Goal: Task Accomplishment & Management: Manage account settings

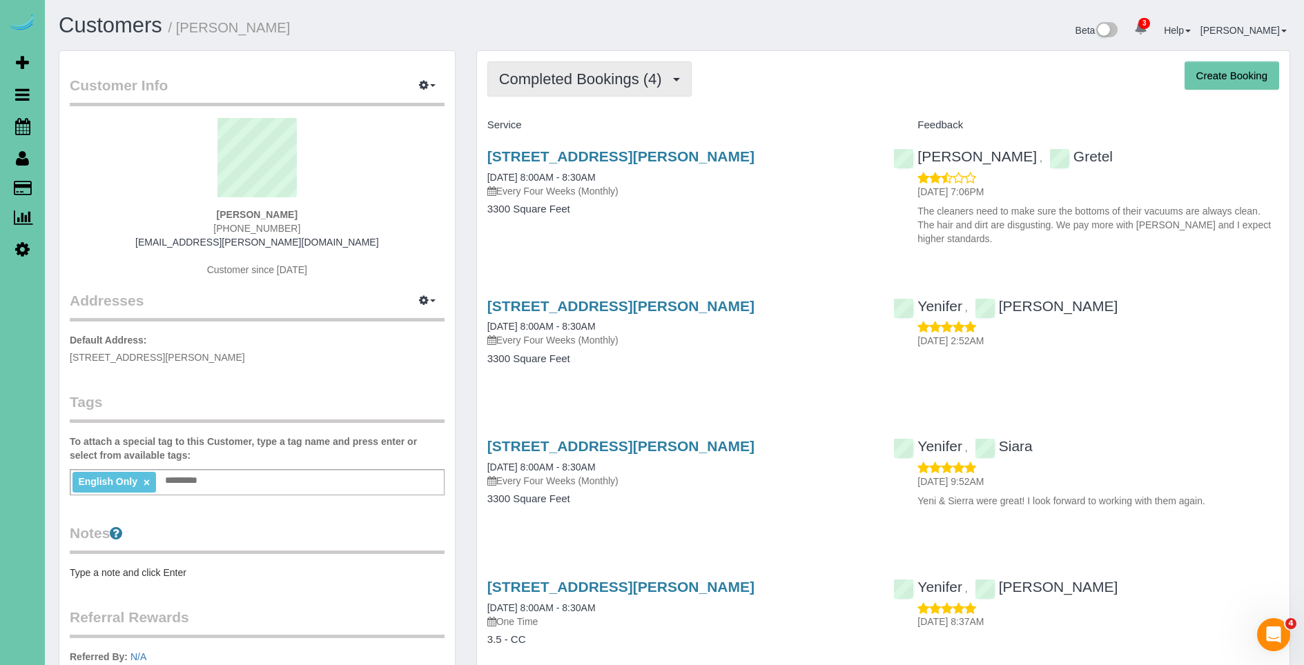
click at [587, 92] on button "Completed Bookings (4)" at bounding box center [589, 78] width 204 height 35
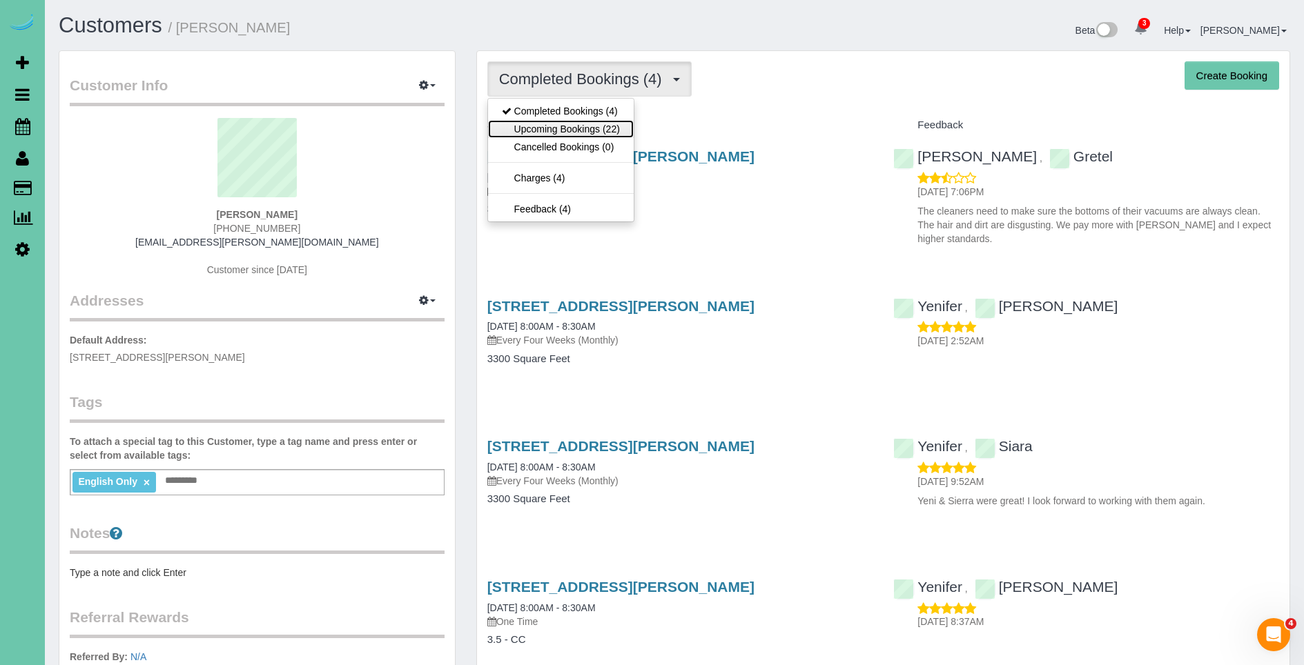
click at [587, 130] on link "Upcoming Bookings (22)" at bounding box center [561, 129] width 146 height 18
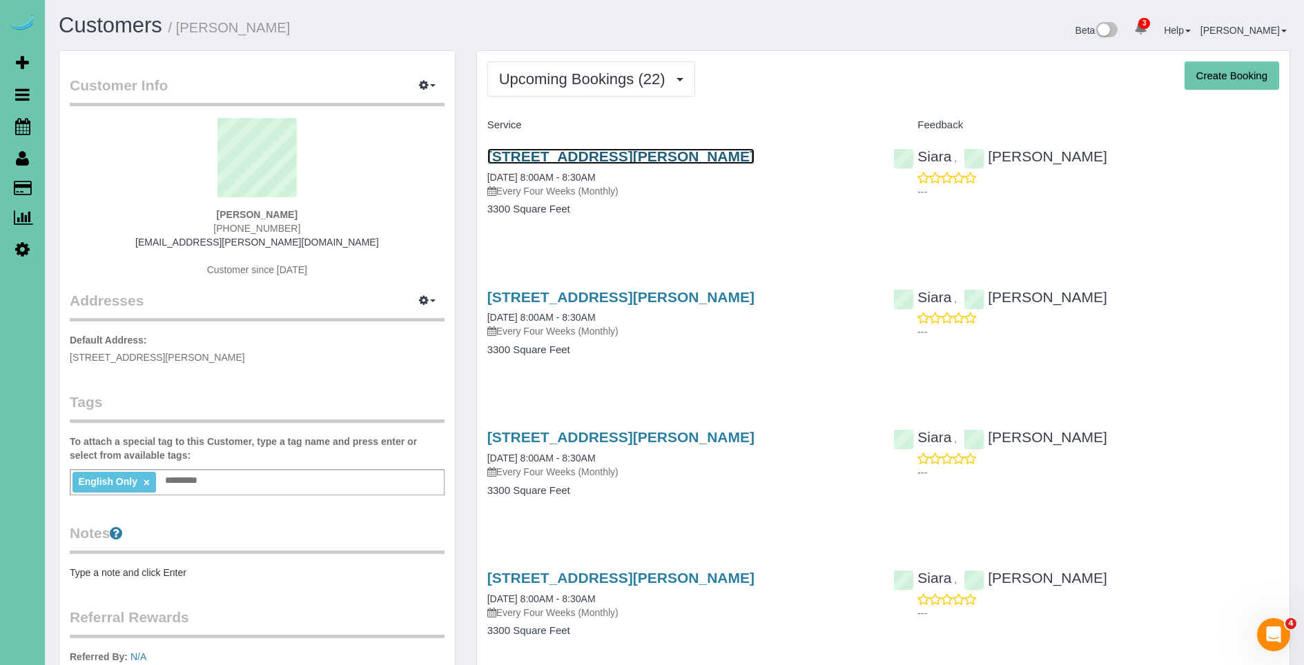
click at [685, 157] on link "18510 Wirt Cir, Elkhorn, NE 68022" at bounding box center [620, 156] width 267 height 16
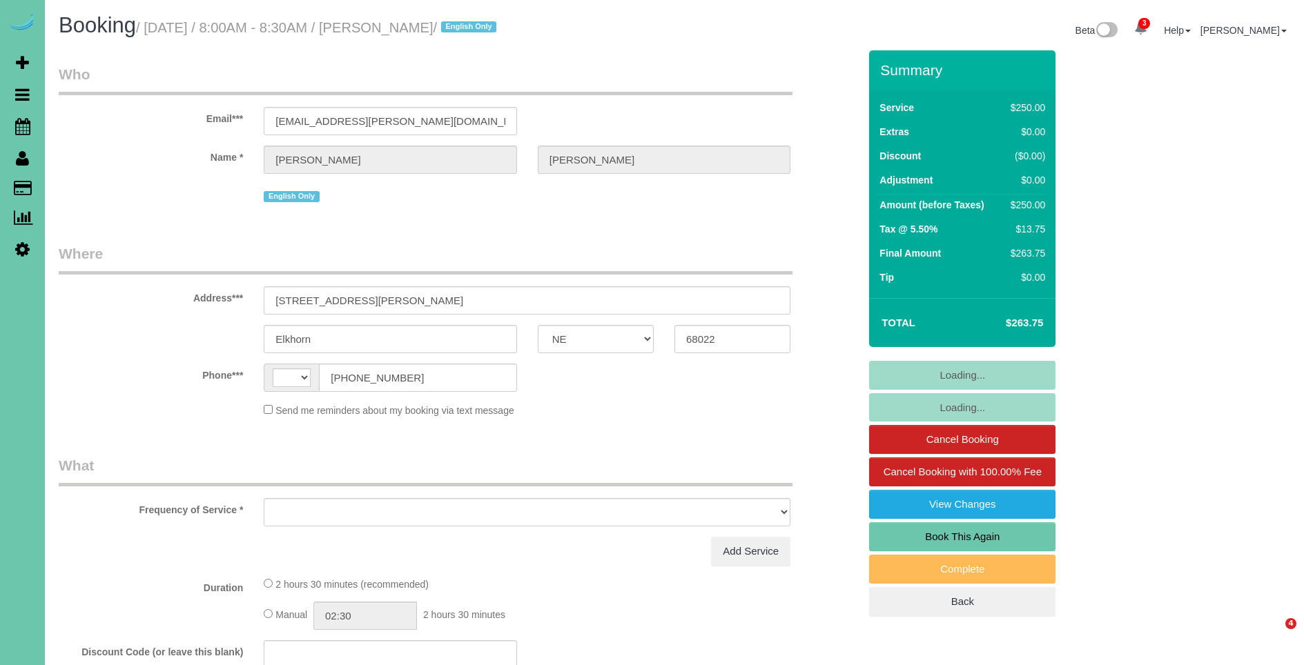
select select "NE"
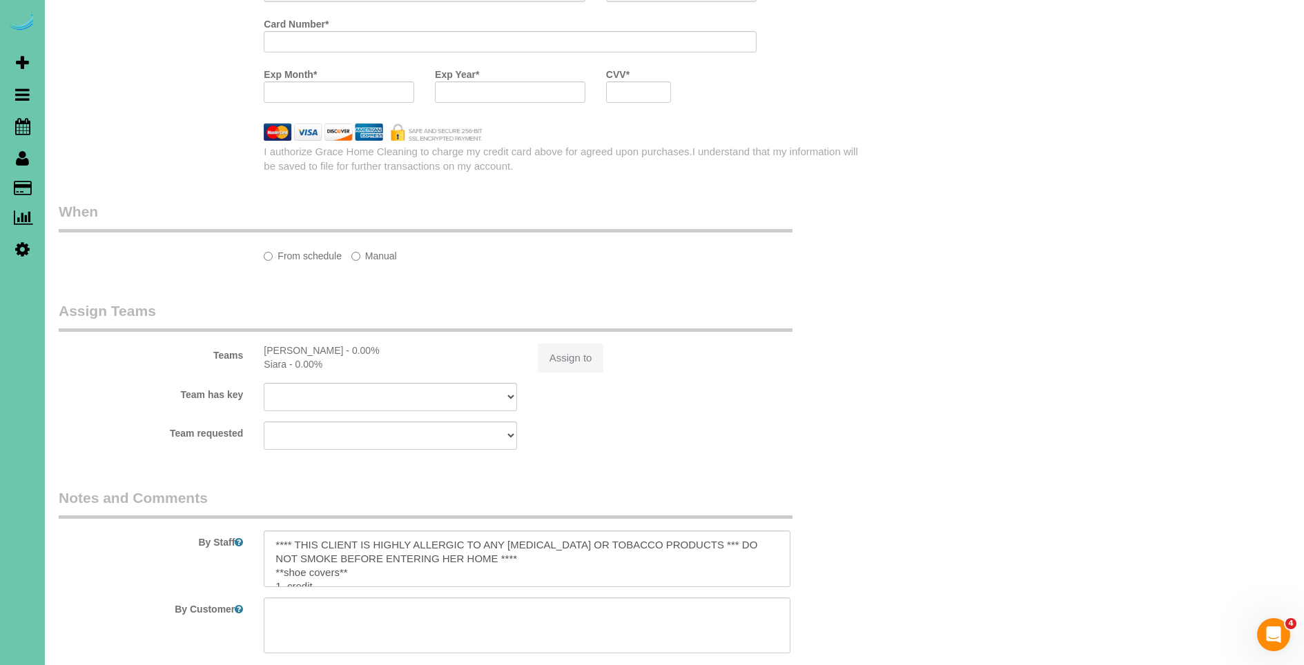
select select "string:US"
select select "object:704"
select select "string:fspay-b01edaad-d8a6-4e71-bc33-d6db65251784"
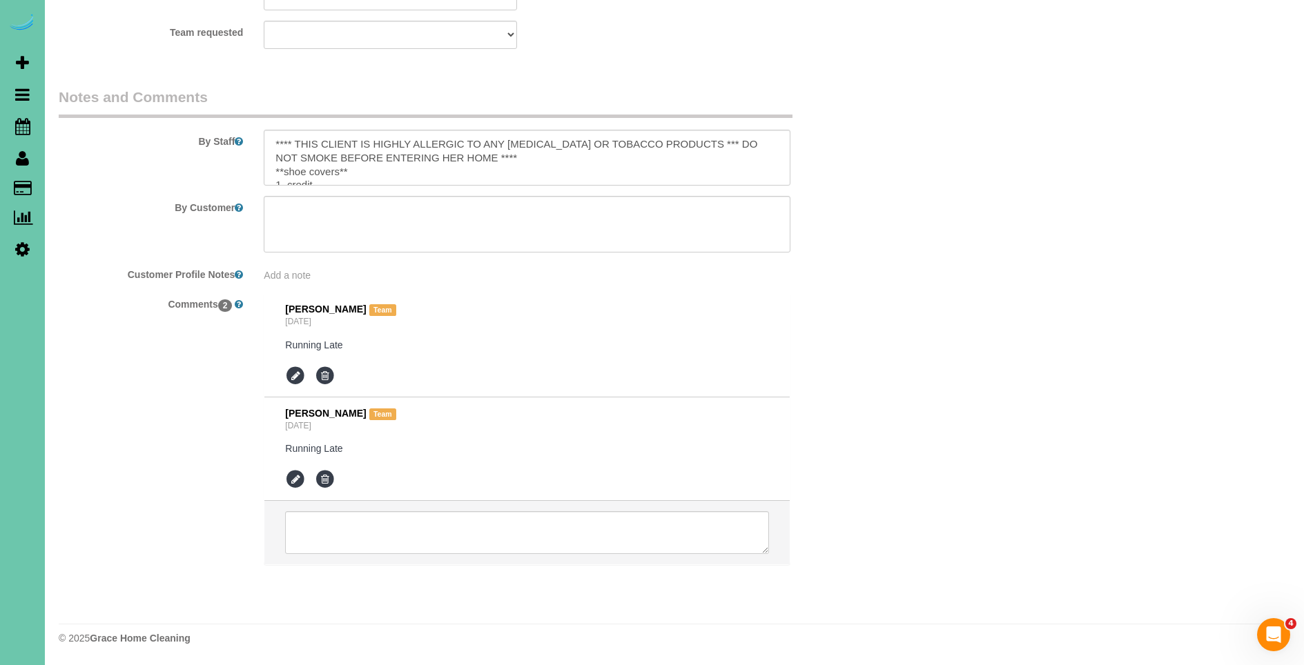
select select "object:751"
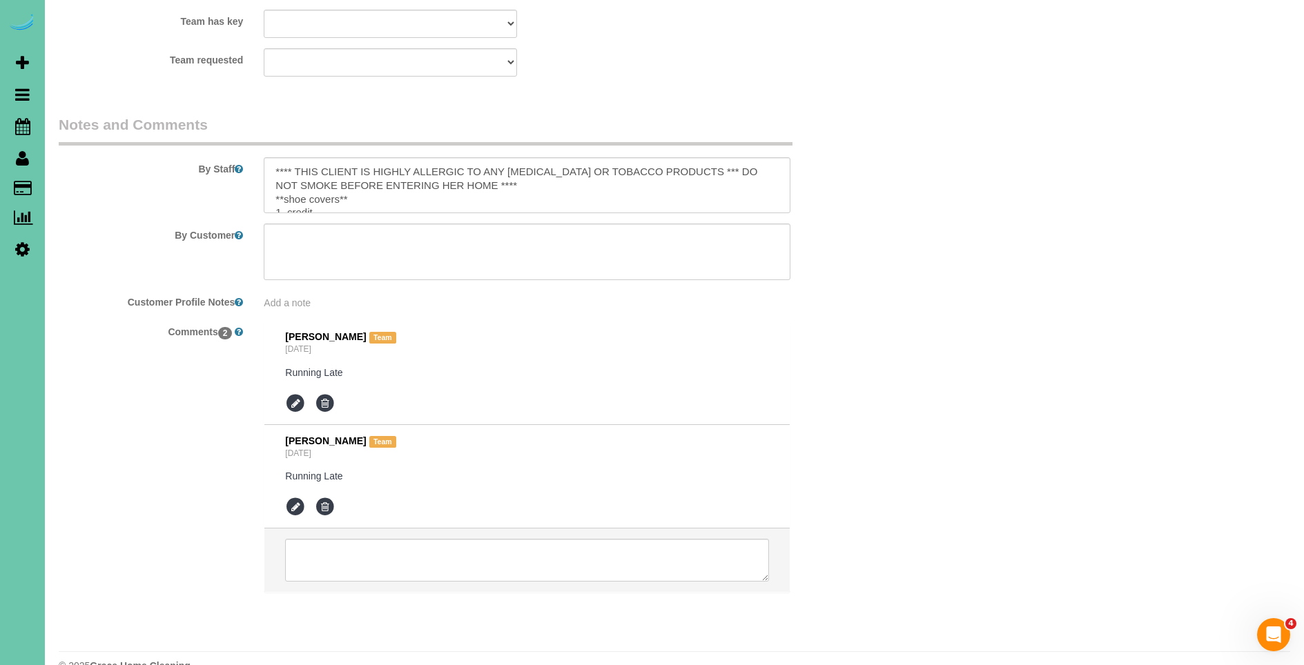
scroll to position [1638, 0]
click at [413, 170] on textarea at bounding box center [527, 185] width 527 height 57
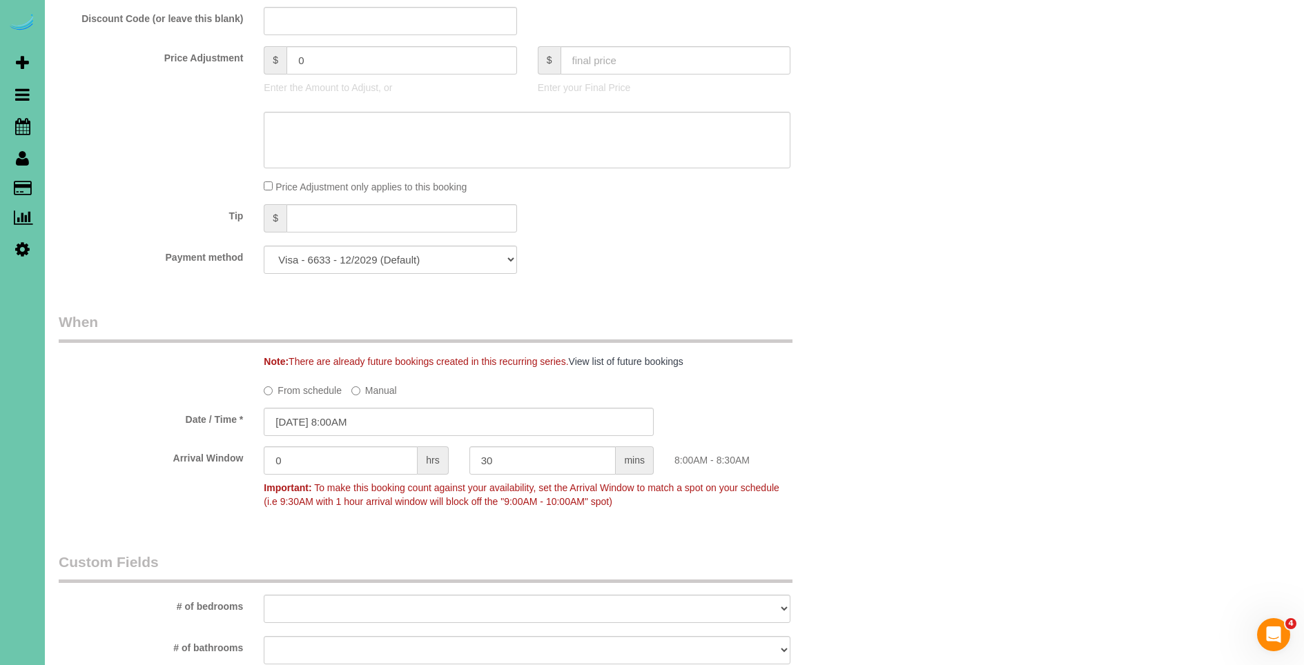
scroll to position [0, 0]
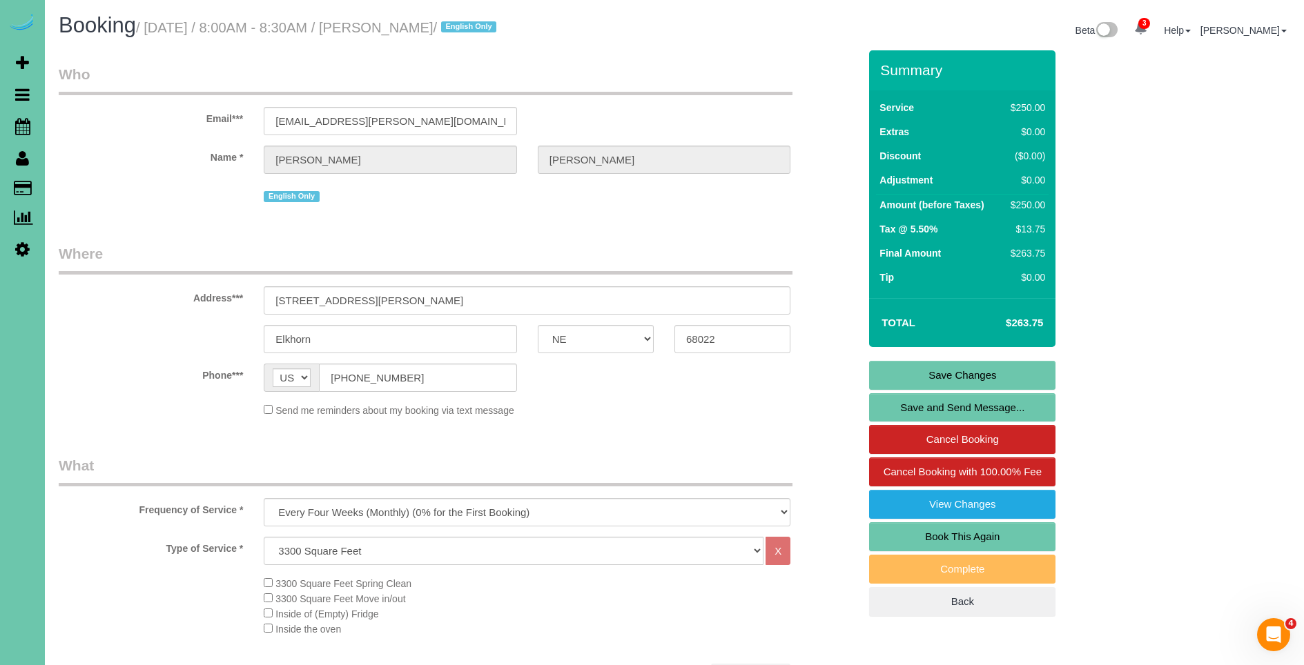
type textarea "**** THIS CLIENT IS HIGHLY ALLERGIC TO ANY NICOTINE OR TOBACCO PRODUCTS *** DO …"
click at [977, 375] on link "Save Changes" at bounding box center [962, 375] width 186 height 29
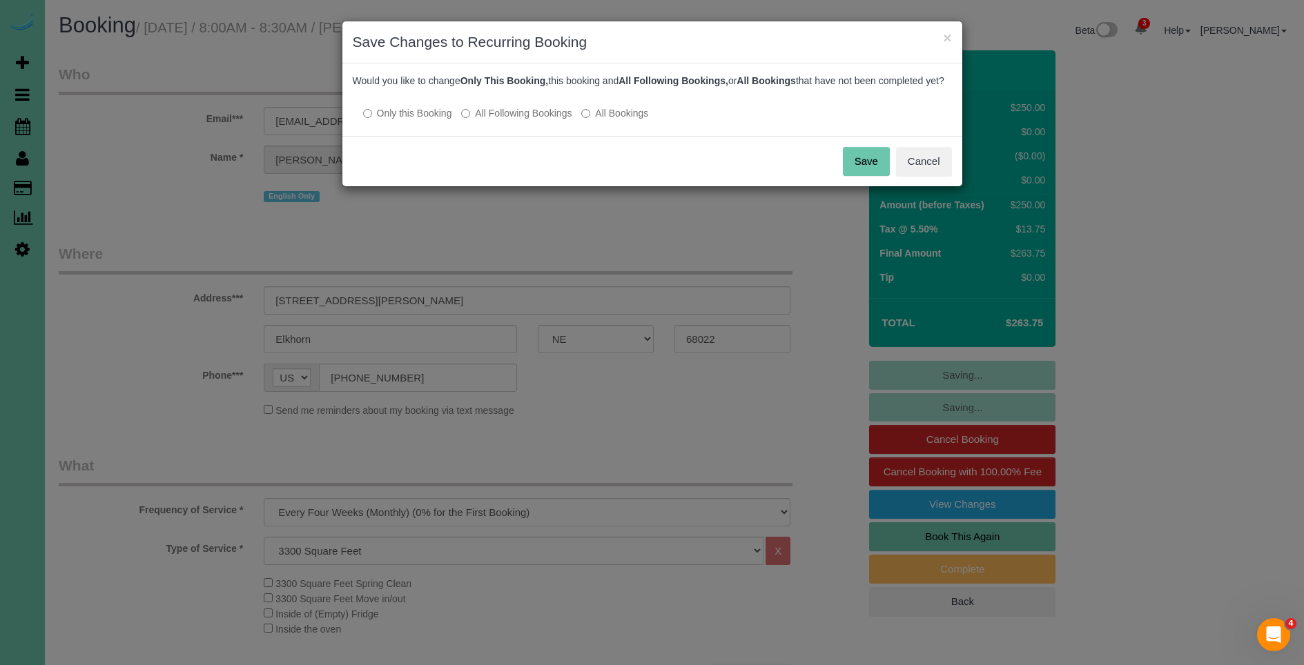
click at [872, 176] on button "Save" at bounding box center [866, 161] width 47 height 29
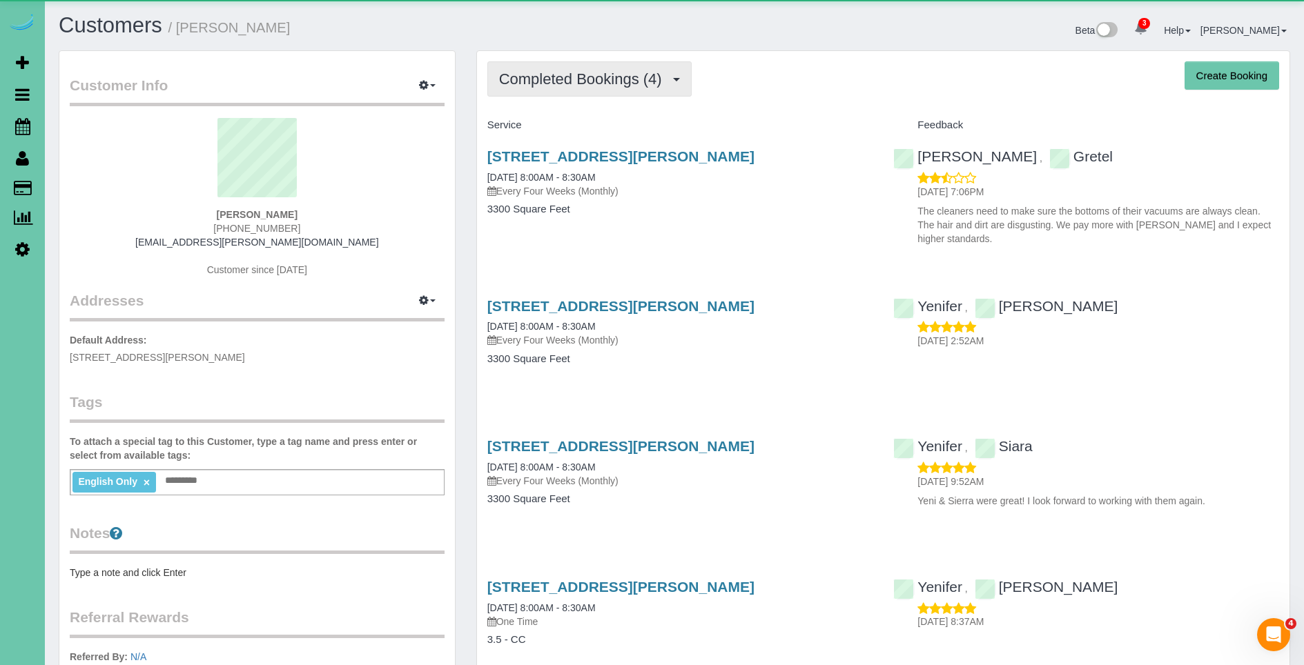
click at [555, 85] on span "Completed Bookings (4)" at bounding box center [584, 78] width 170 height 17
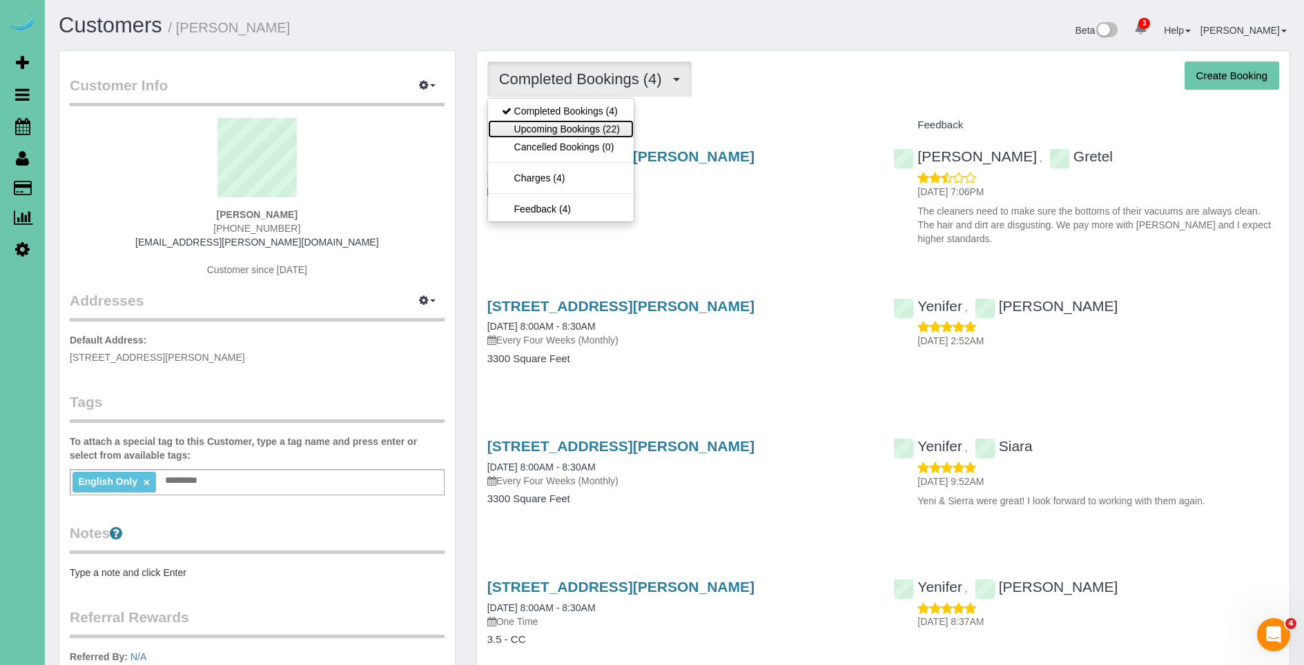
click at [561, 130] on link "Upcoming Bookings (22)" at bounding box center [561, 129] width 146 height 18
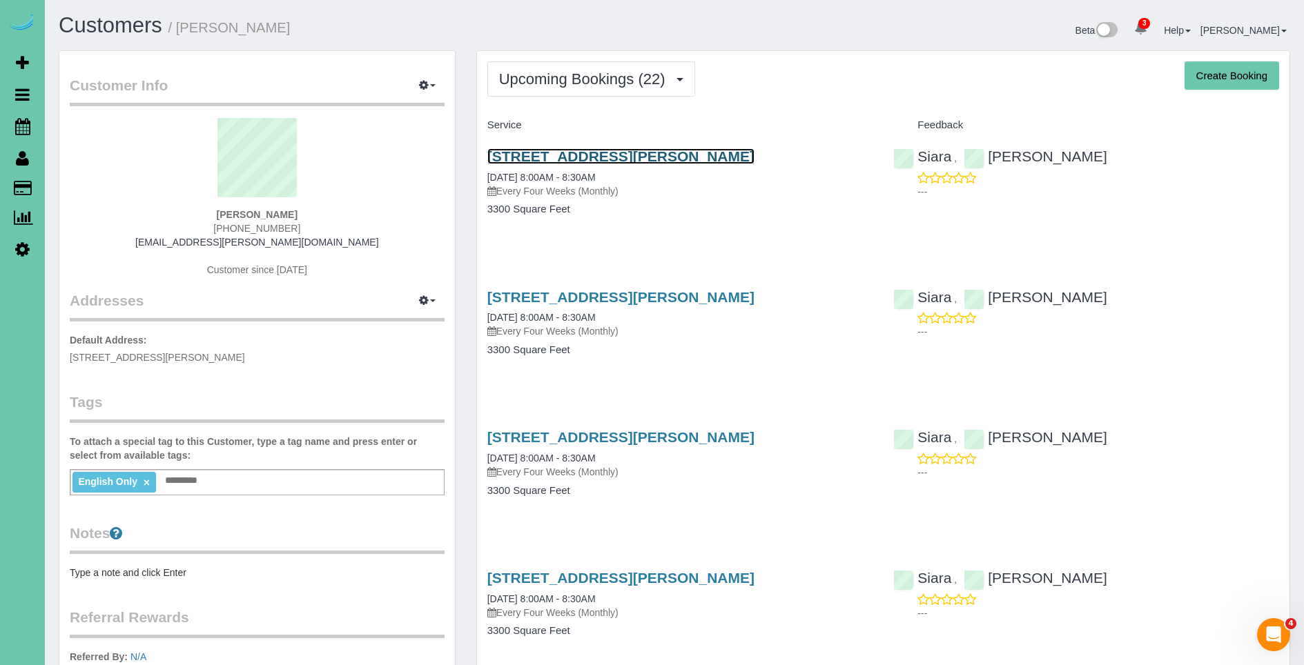
click at [606, 152] on link "[STREET_ADDRESS][PERSON_NAME]" at bounding box center [620, 156] width 267 height 16
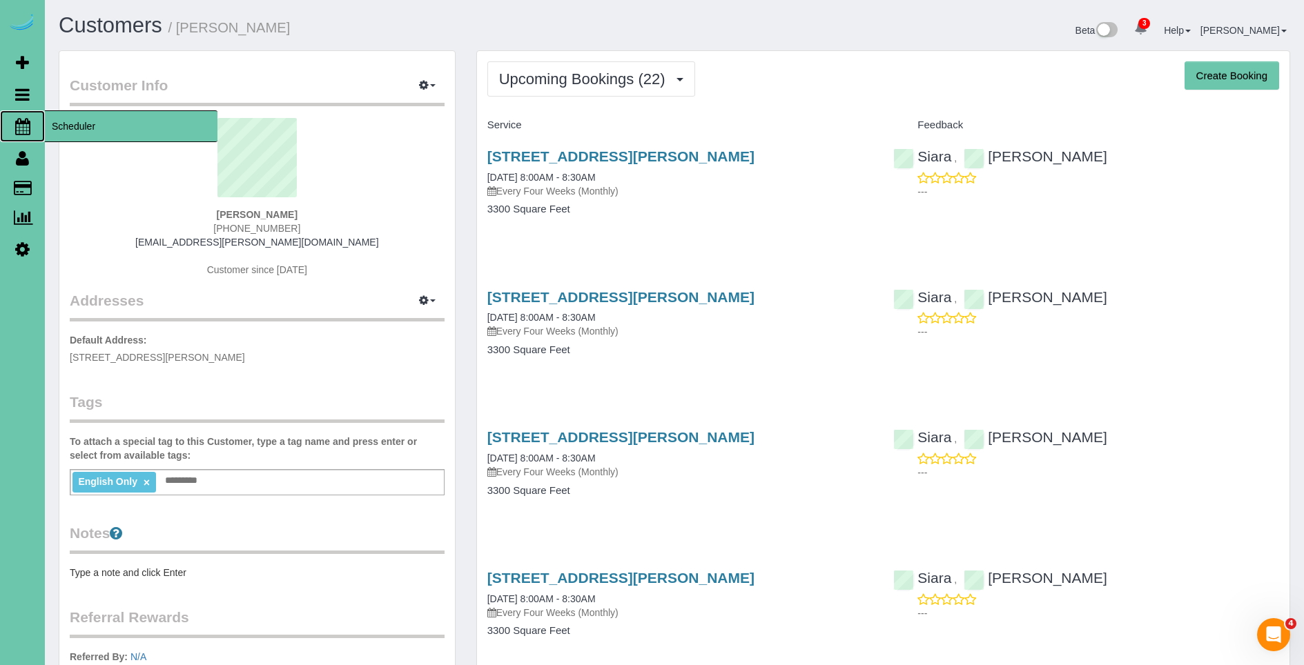
click at [114, 132] on span "Scheduler" at bounding box center [131, 126] width 173 height 32
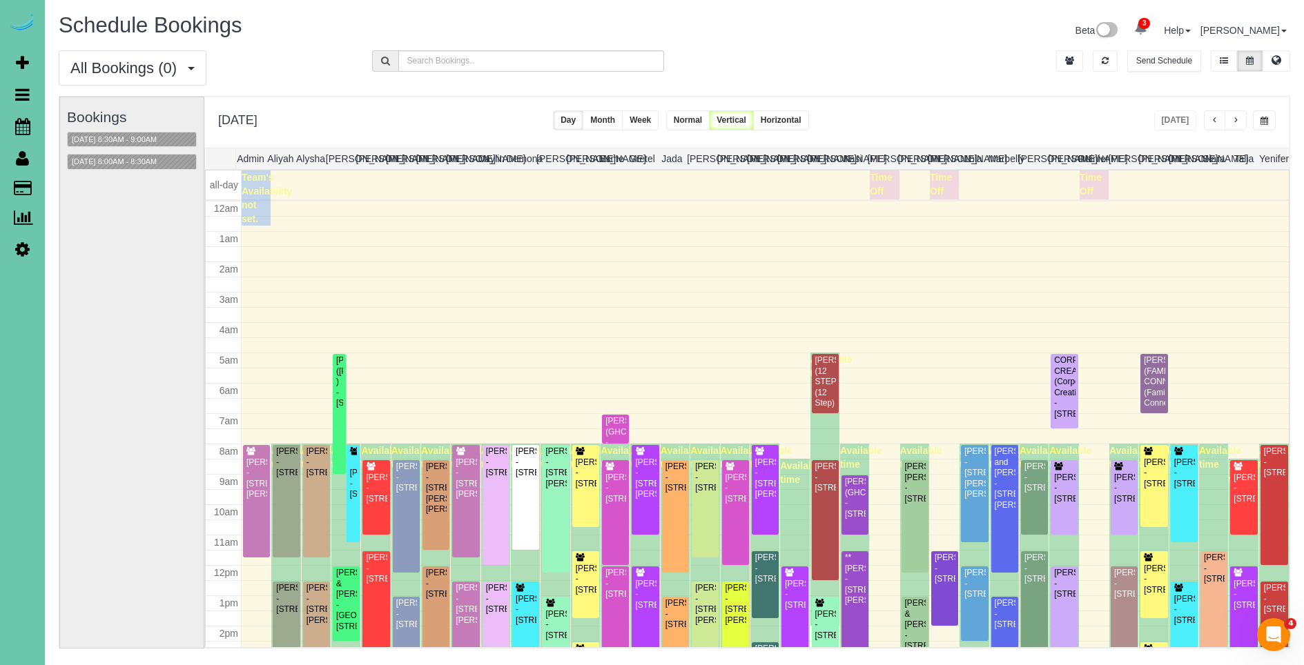
scroll to position [183, 0]
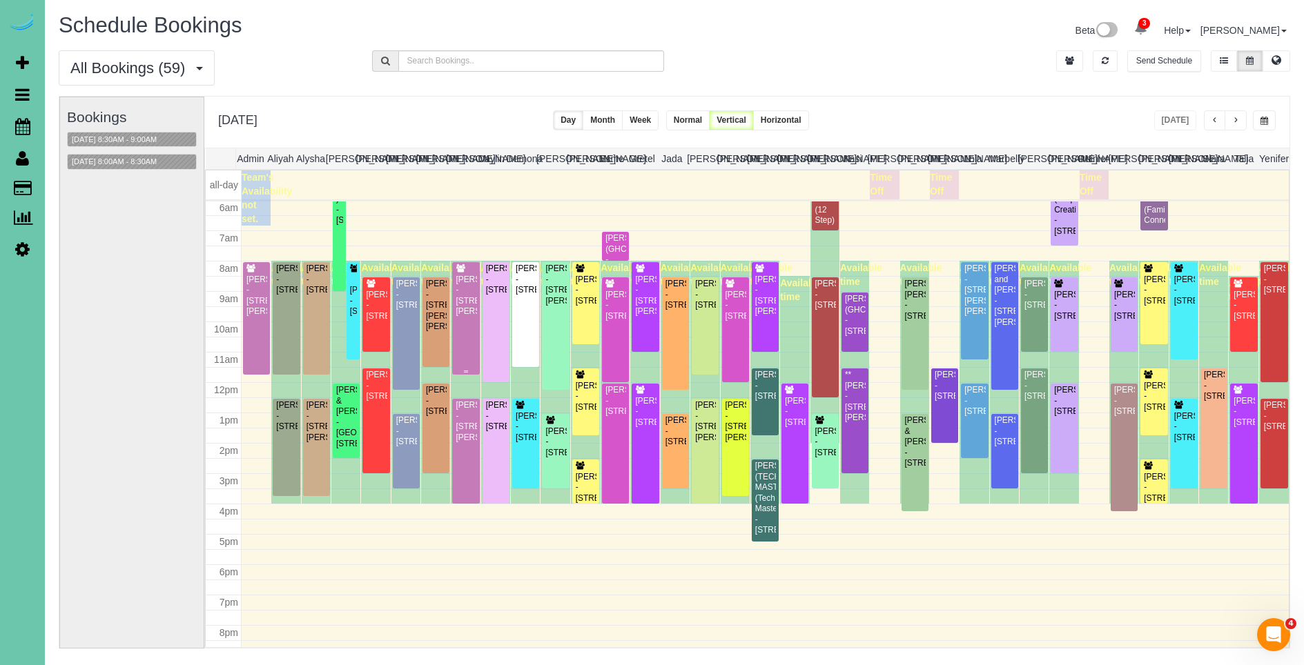
click at [462, 300] on div "Julie Mierau - 6006 Charles St, Omaha, NE 68132" at bounding box center [465, 296] width 21 height 43
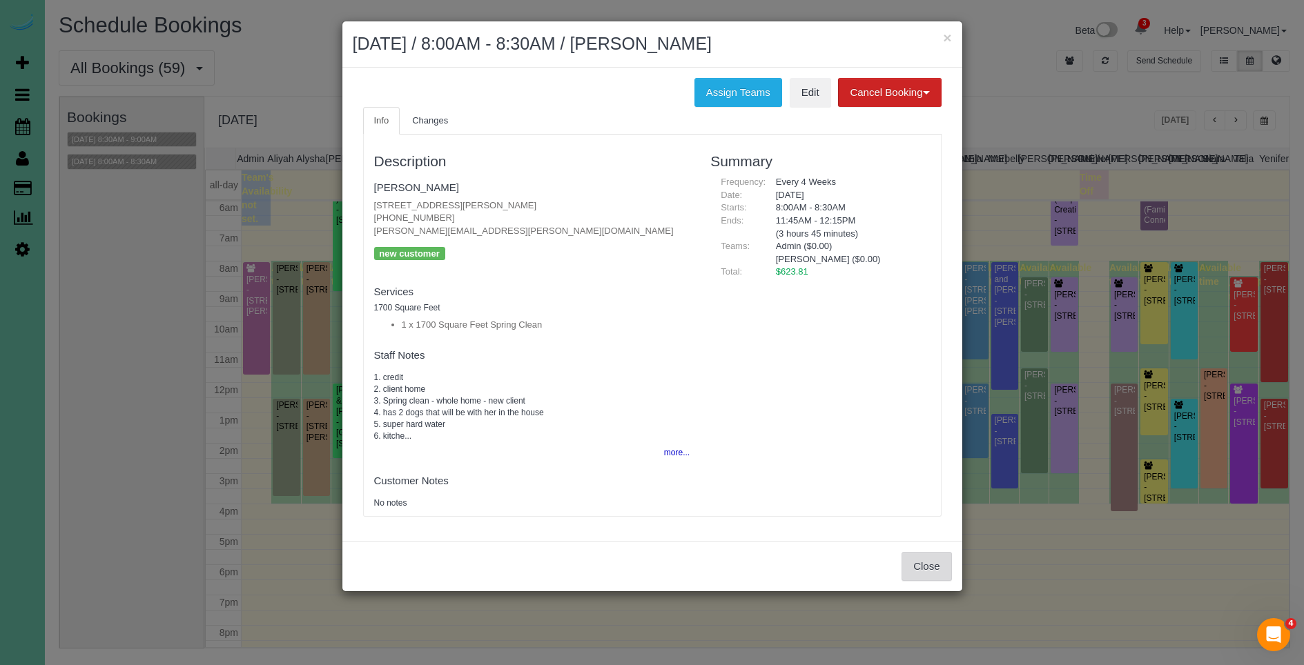
drag, startPoint x: 923, startPoint y: 572, endPoint x: 835, endPoint y: 473, distance: 132.4
click at [920, 569] on button "Close" at bounding box center [926, 566] width 50 height 29
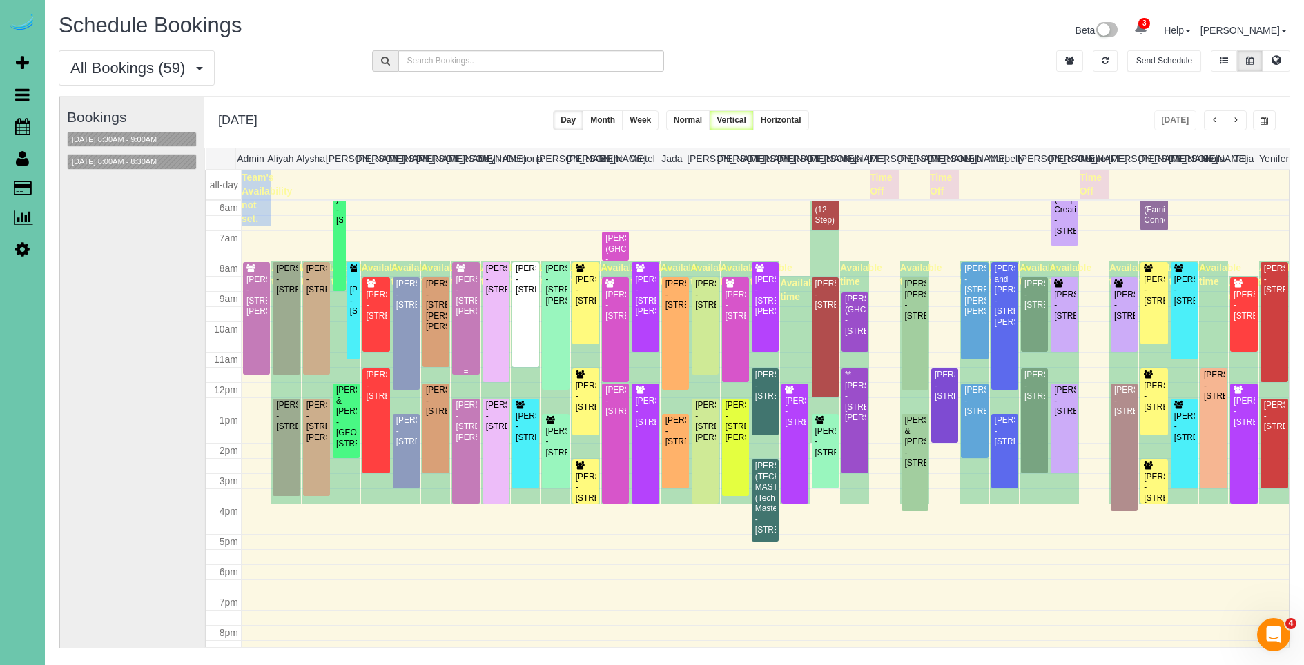
click at [458, 317] on div "Julie Mierau - 6006 Charles St, Omaha, NE 68132" at bounding box center [465, 296] width 21 height 43
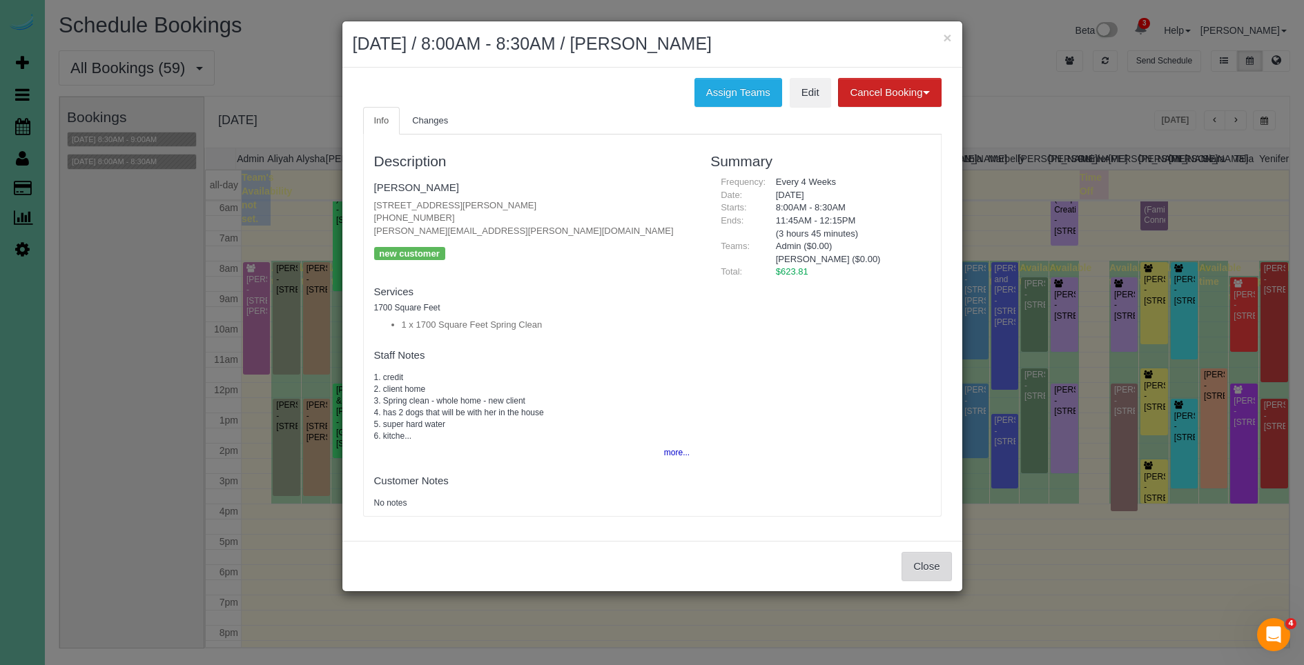
click at [934, 576] on button "Close" at bounding box center [926, 566] width 50 height 29
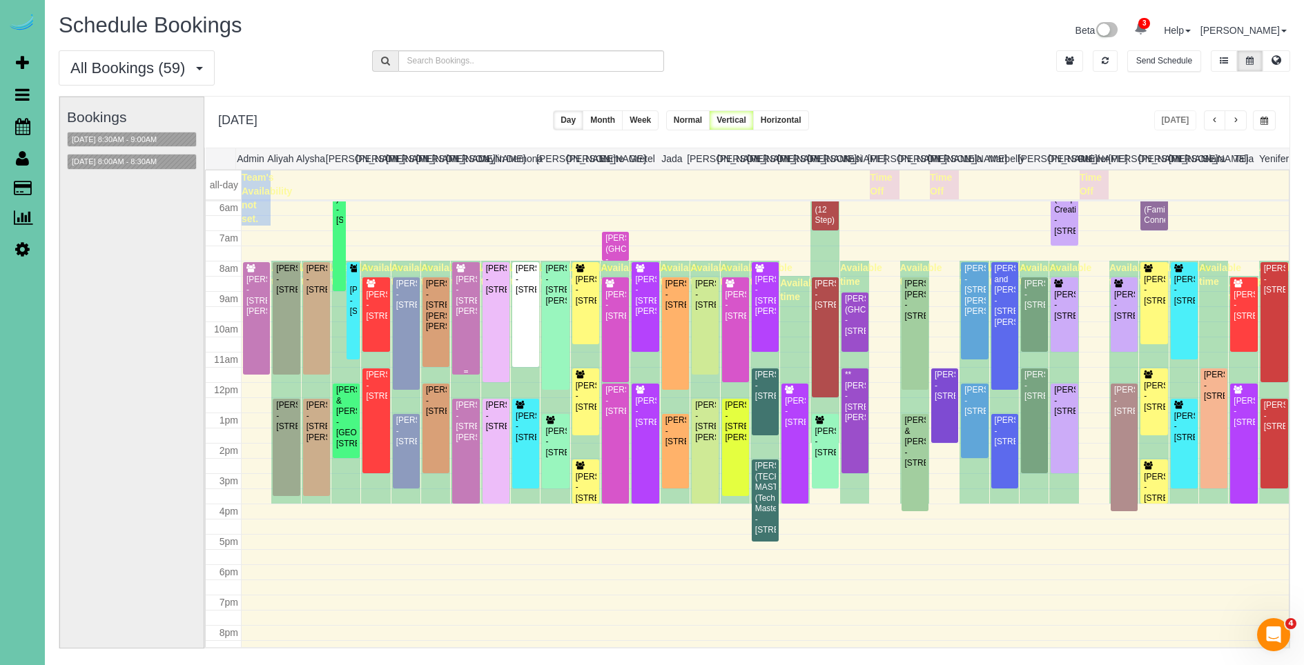
click at [469, 313] on div "Julie Mierau - 6006 Charles St, Omaha, NE 68132" at bounding box center [465, 296] width 21 height 43
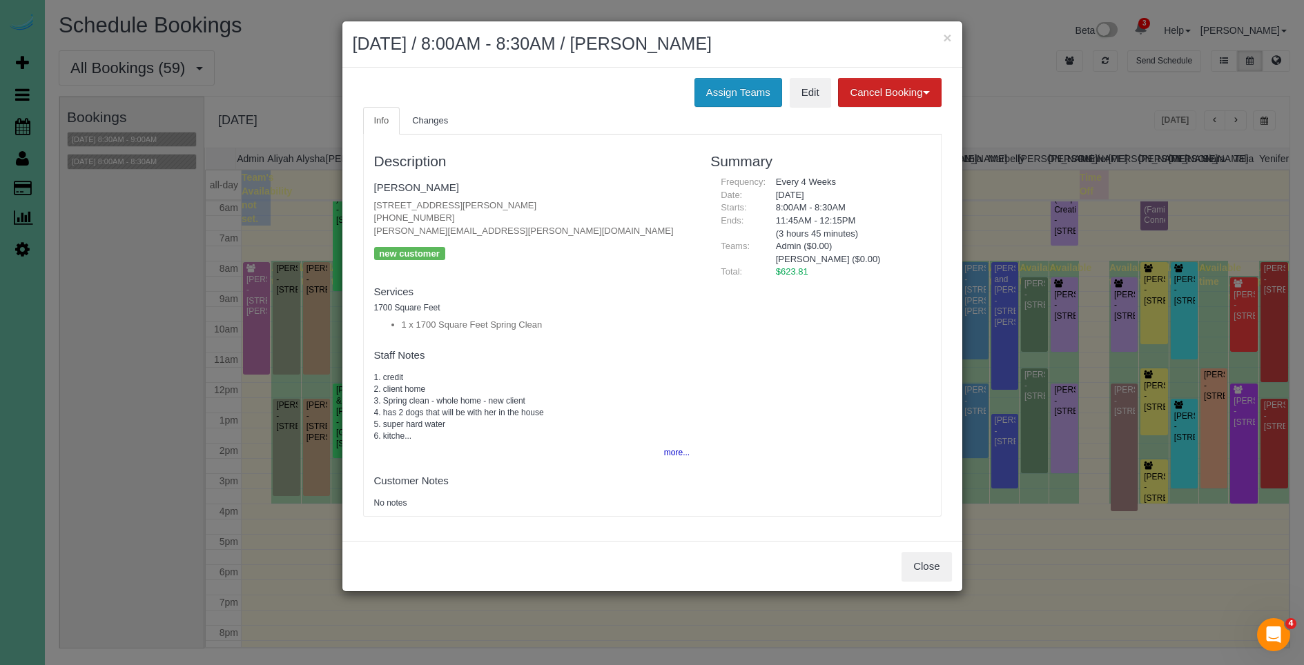
click at [727, 94] on button "Assign Teams" at bounding box center [738, 92] width 88 height 29
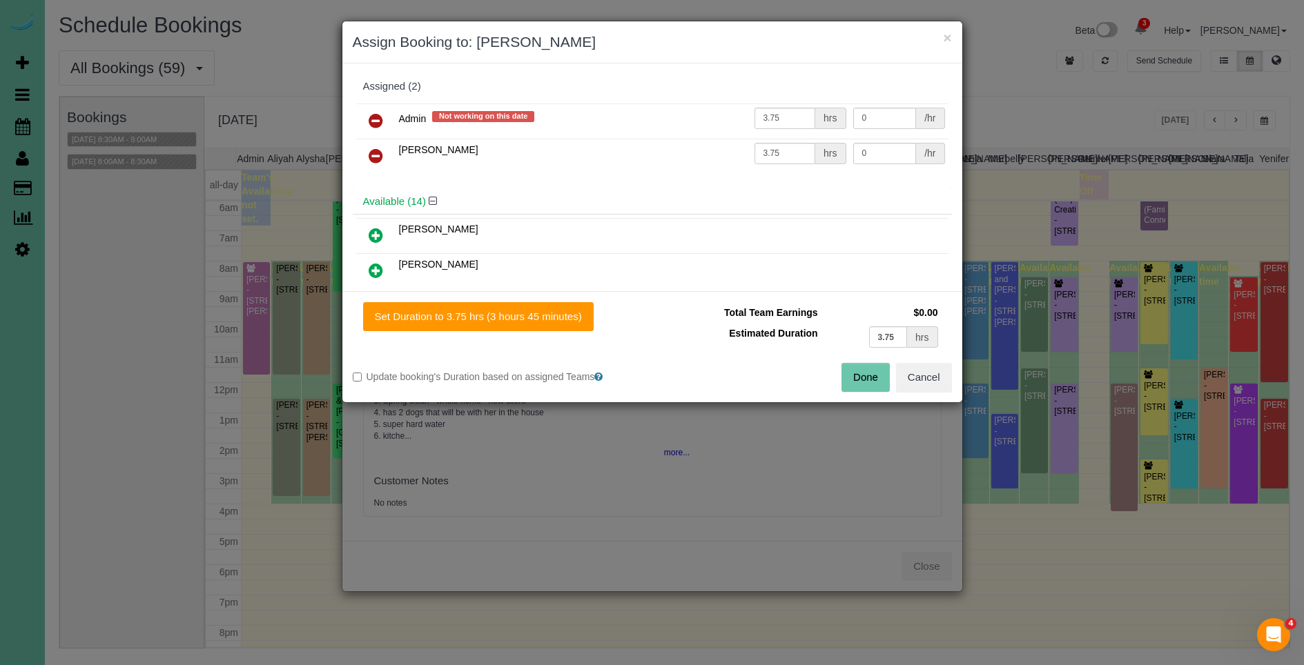
click at [371, 118] on icon at bounding box center [376, 120] width 14 height 17
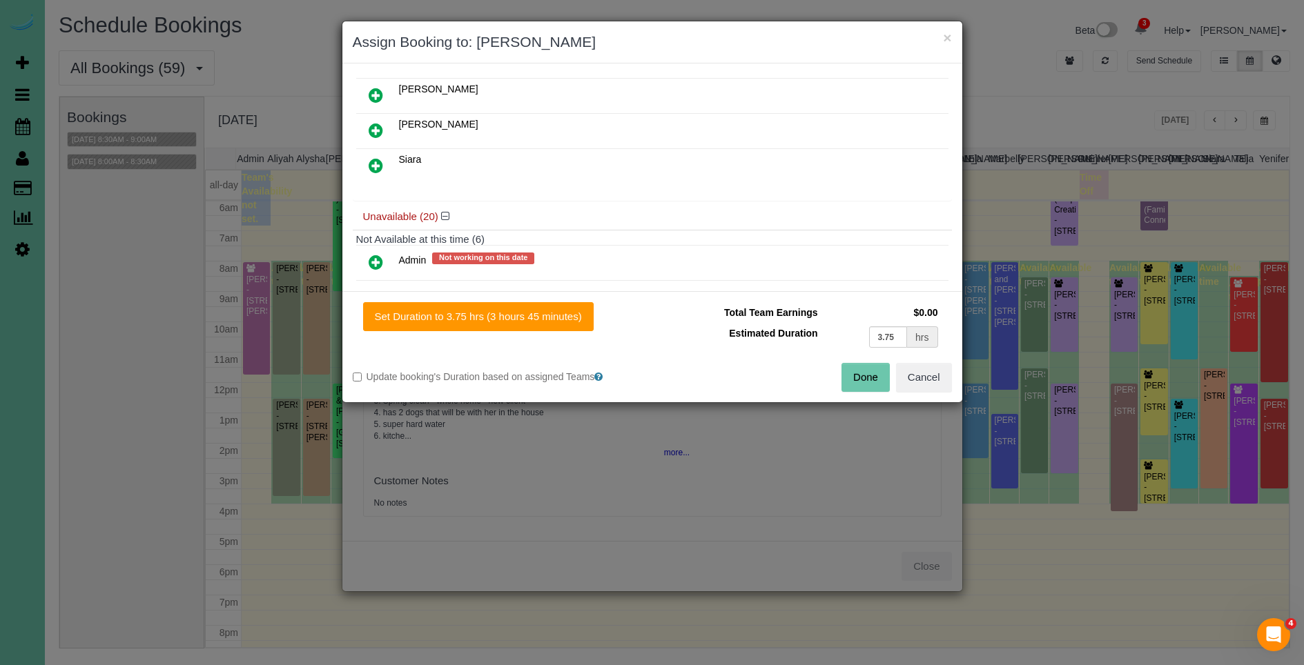
click at [376, 171] on icon at bounding box center [376, 165] width 14 height 17
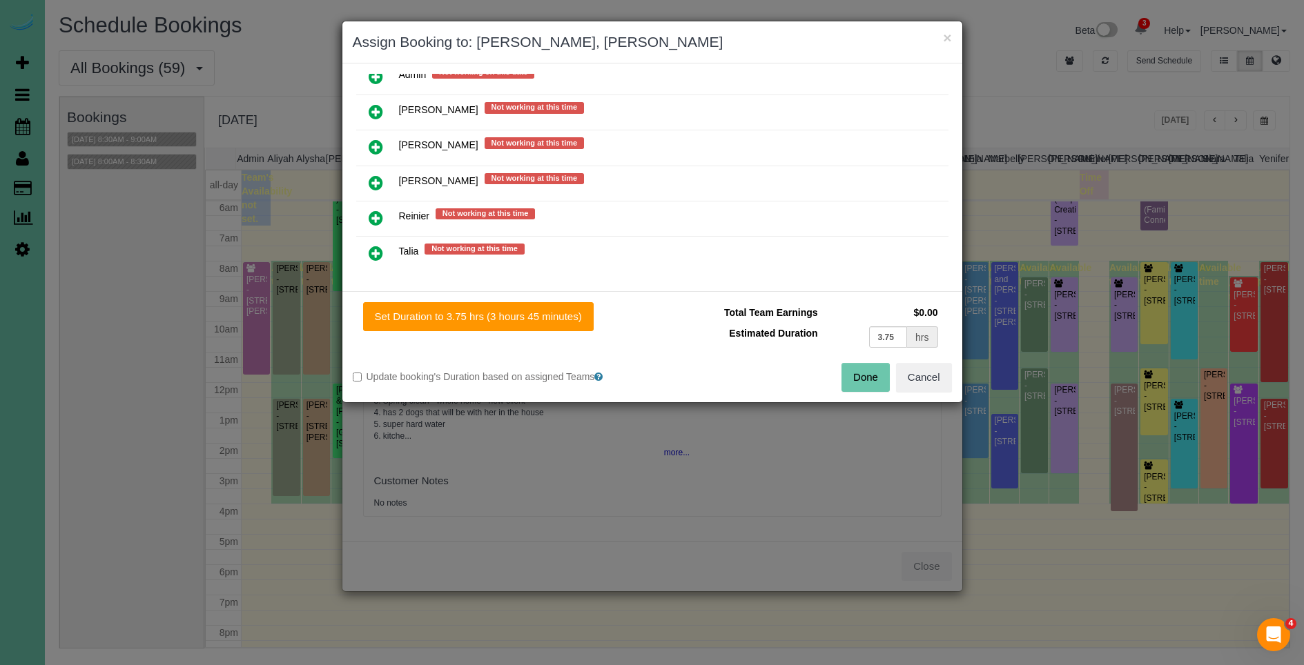
scroll to position [681, 0]
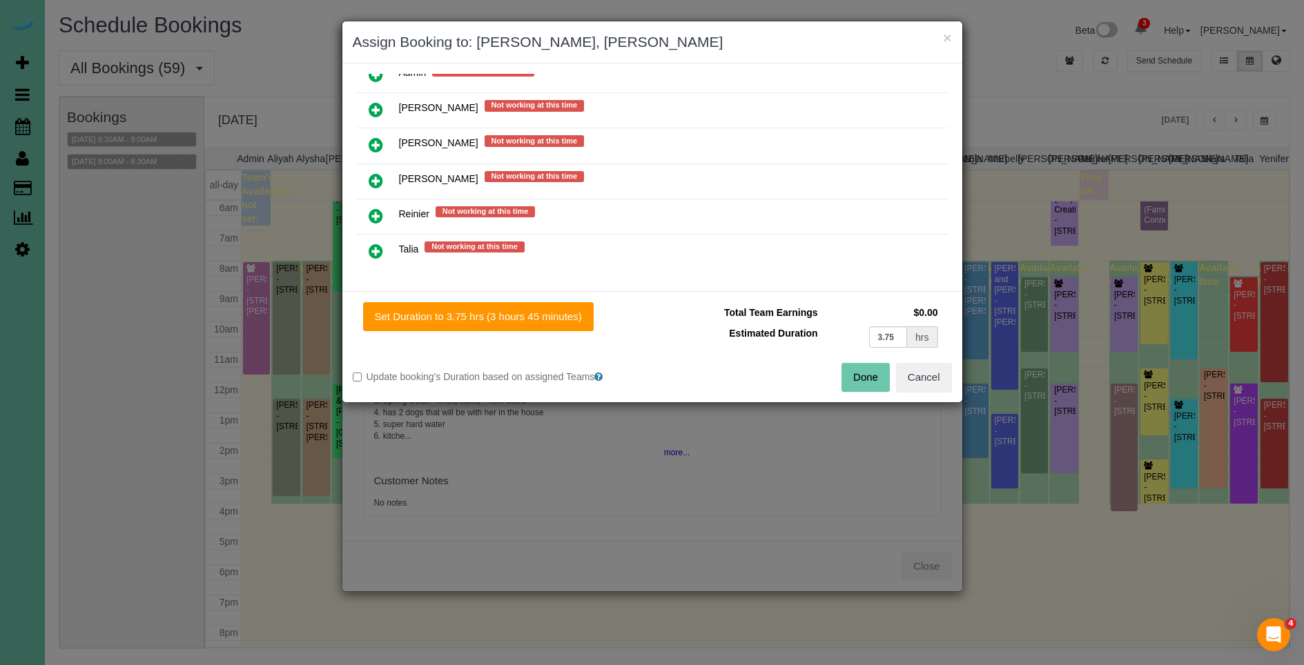
click at [374, 109] on icon at bounding box center [376, 109] width 14 height 17
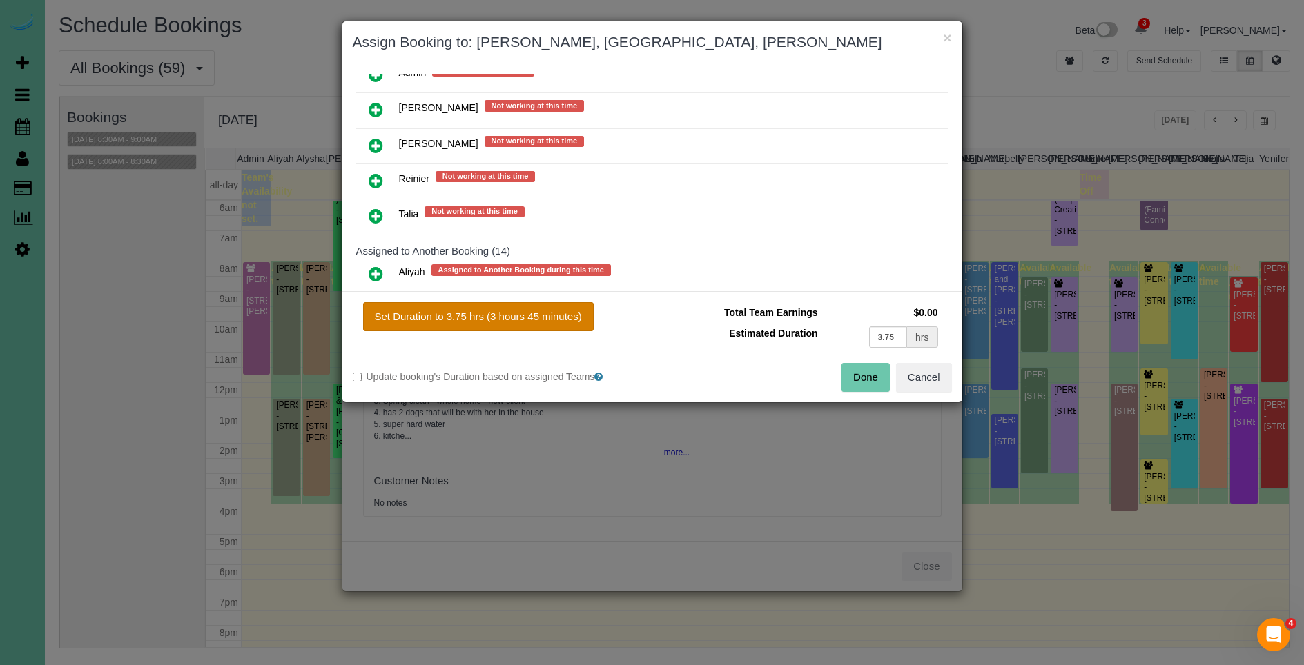
click at [520, 314] on button "Set Duration to 3.75 hrs (3 hours 45 minutes)" at bounding box center [478, 316] width 231 height 29
type input "3.75"
click at [853, 374] on button "Done" at bounding box center [865, 377] width 48 height 29
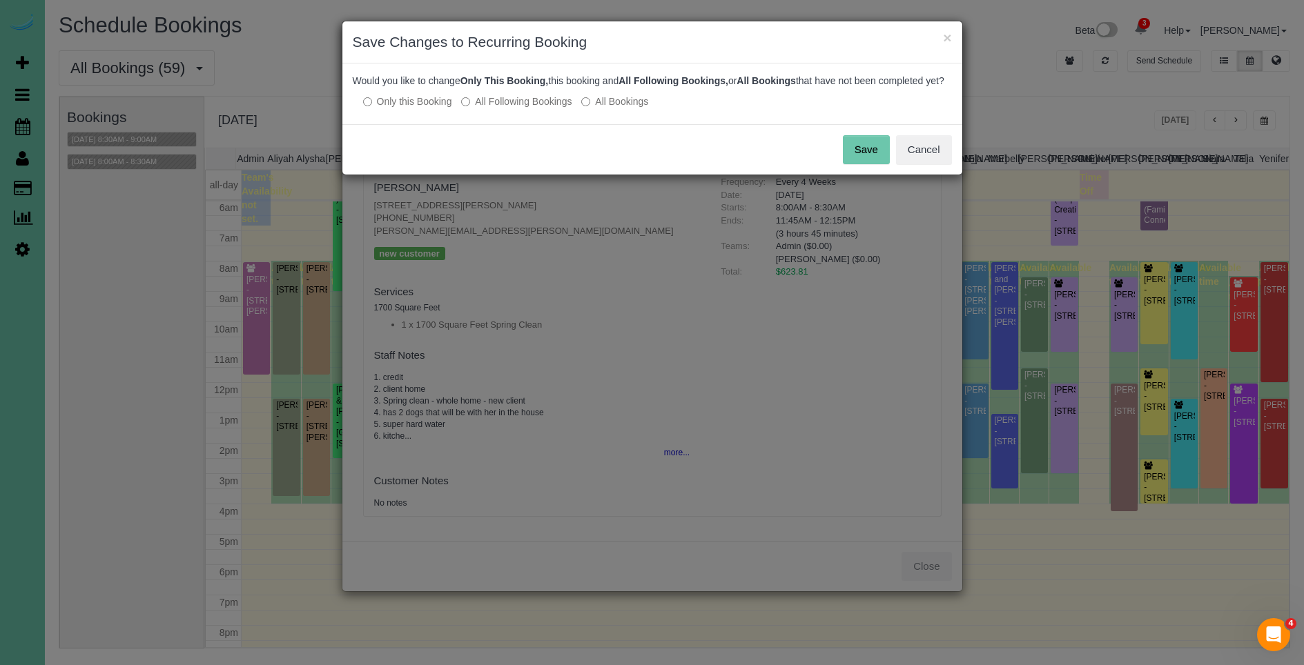
click at [857, 155] on button "Save" at bounding box center [866, 149] width 47 height 29
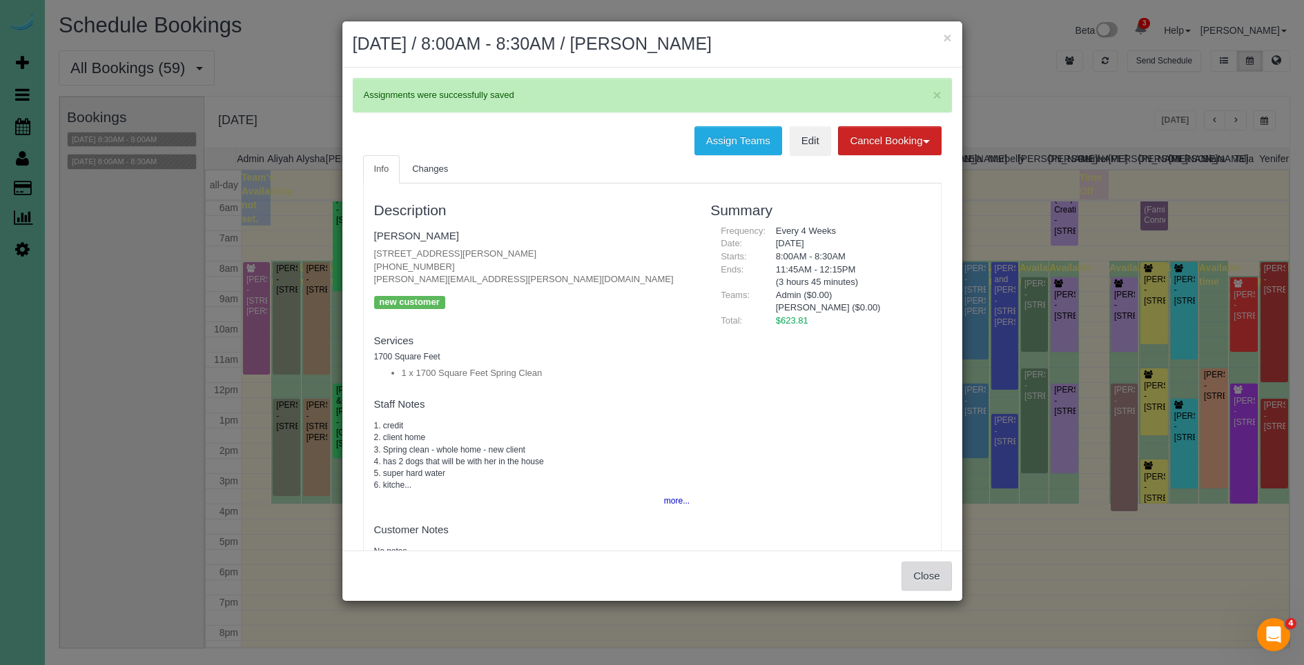
drag, startPoint x: 923, startPoint y: 576, endPoint x: 918, endPoint y: 571, distance: 7.3
click at [923, 576] on button "Close" at bounding box center [926, 576] width 50 height 29
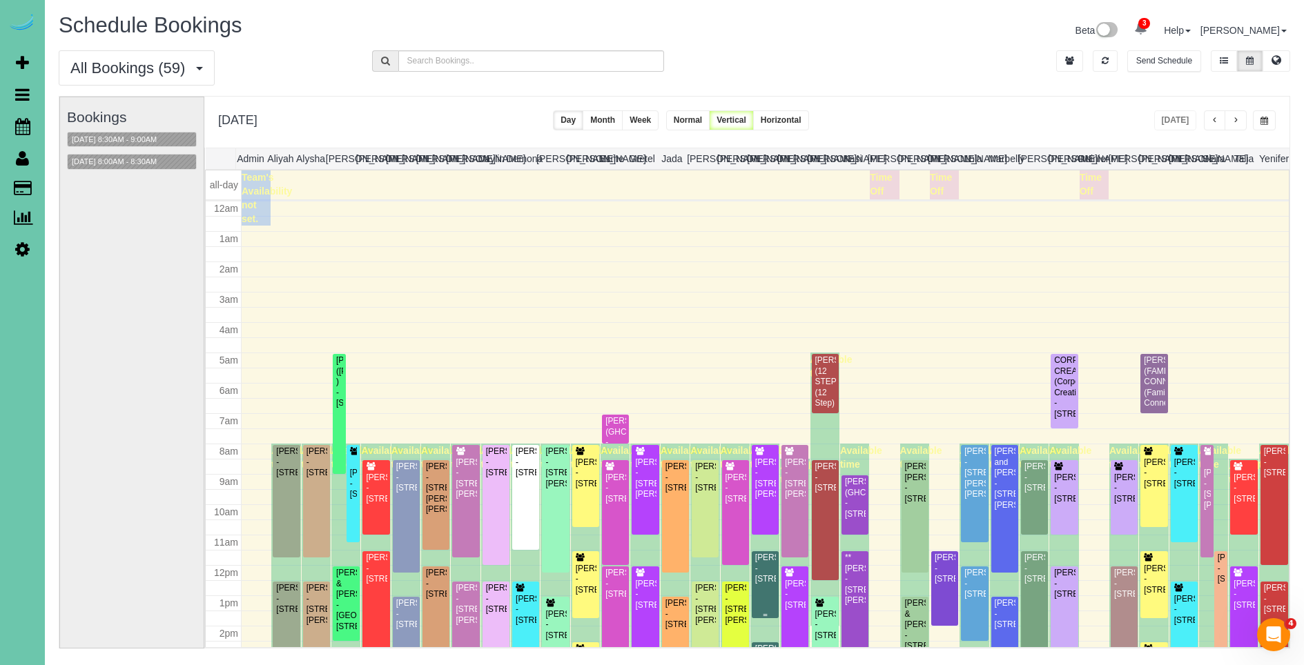
scroll to position [183, 0]
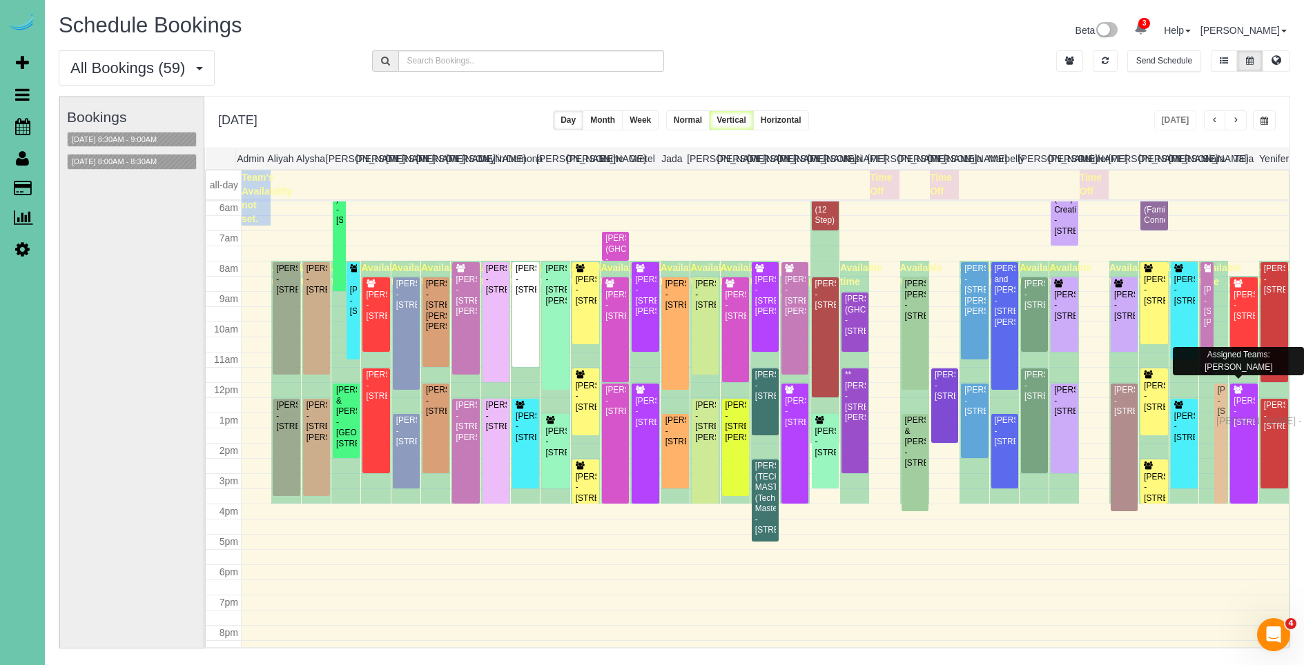
drag, startPoint x: 1222, startPoint y: 409, endPoint x: 1219, endPoint y: 420, distance: 11.2
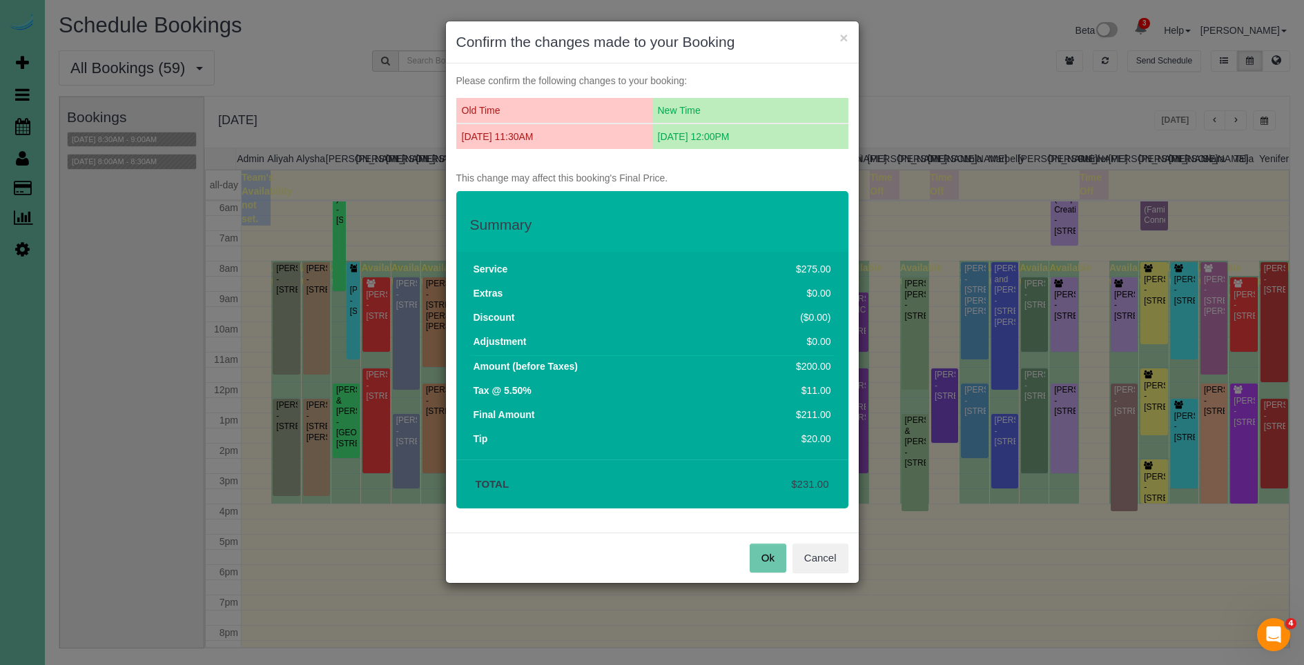
click at [758, 557] on button "Ok" at bounding box center [767, 558] width 37 height 29
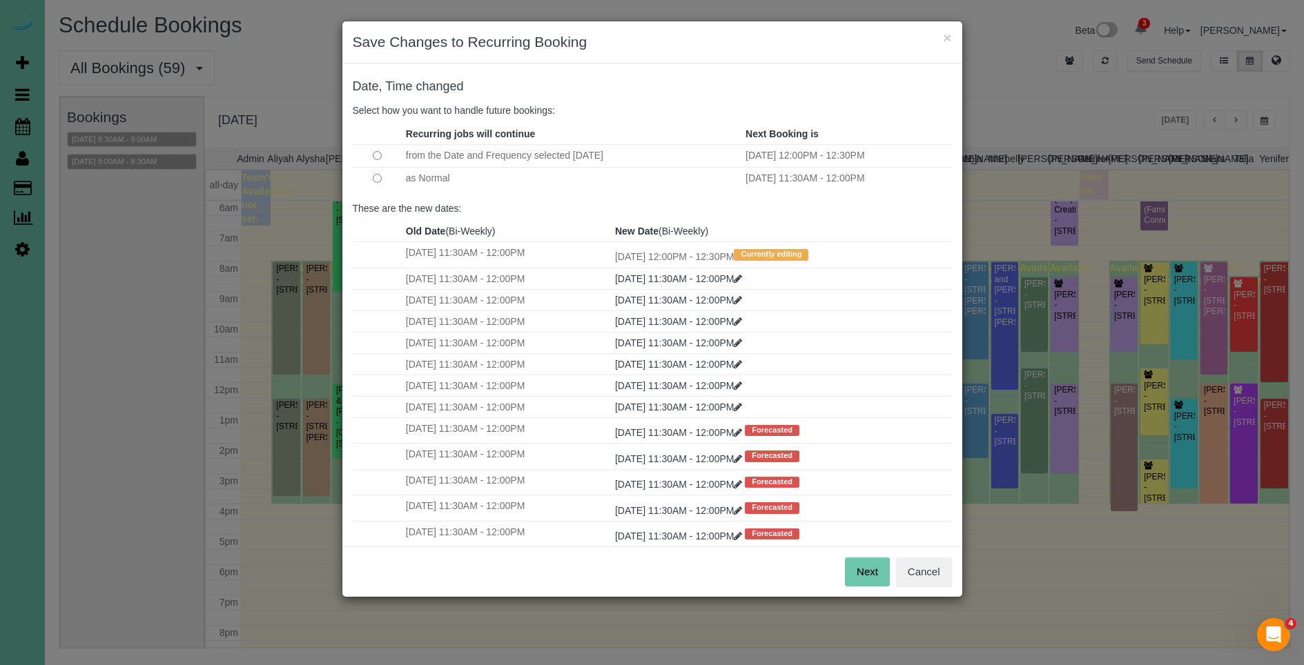
click at [871, 571] on button "Next" at bounding box center [867, 572] width 45 height 29
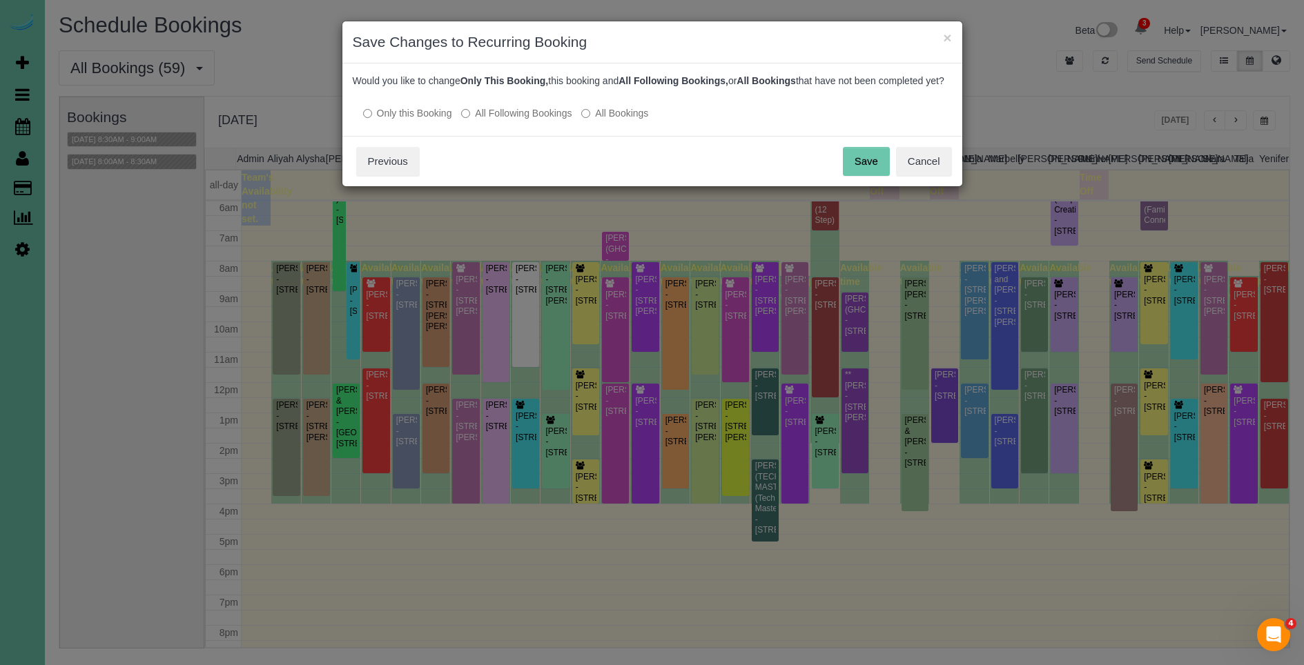
click at [862, 163] on button "Save" at bounding box center [866, 161] width 47 height 29
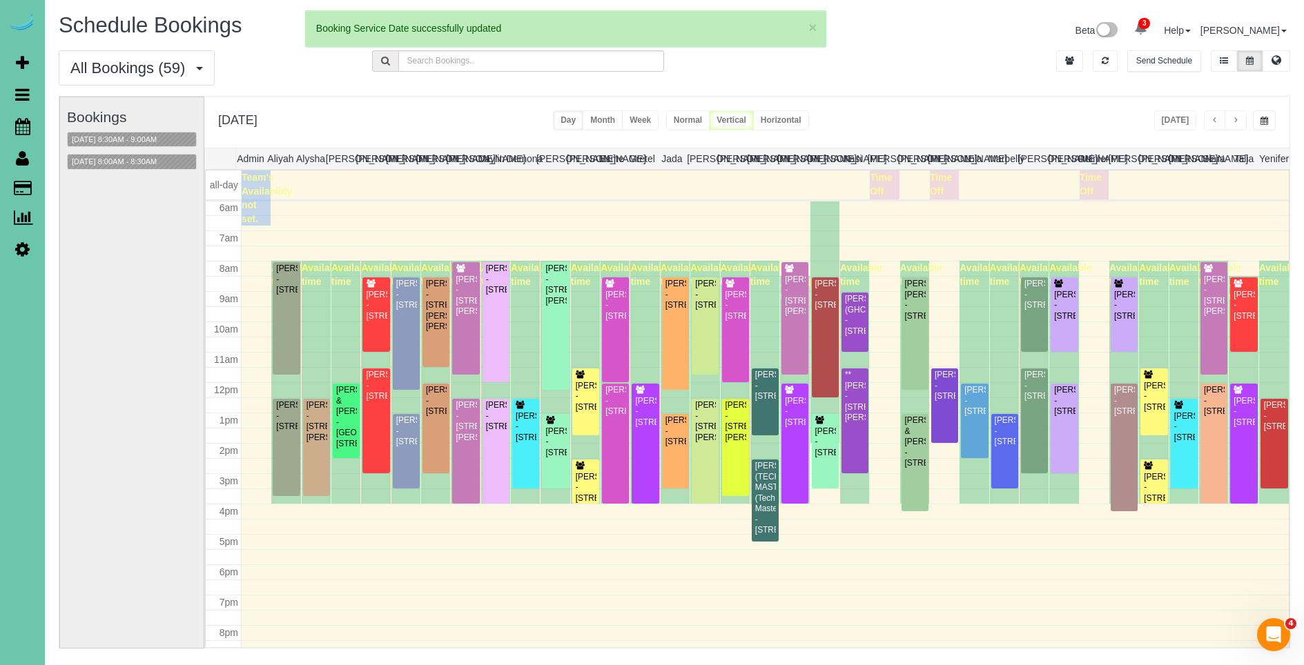
click at [1239, 119] on button "button" at bounding box center [1235, 120] width 22 height 20
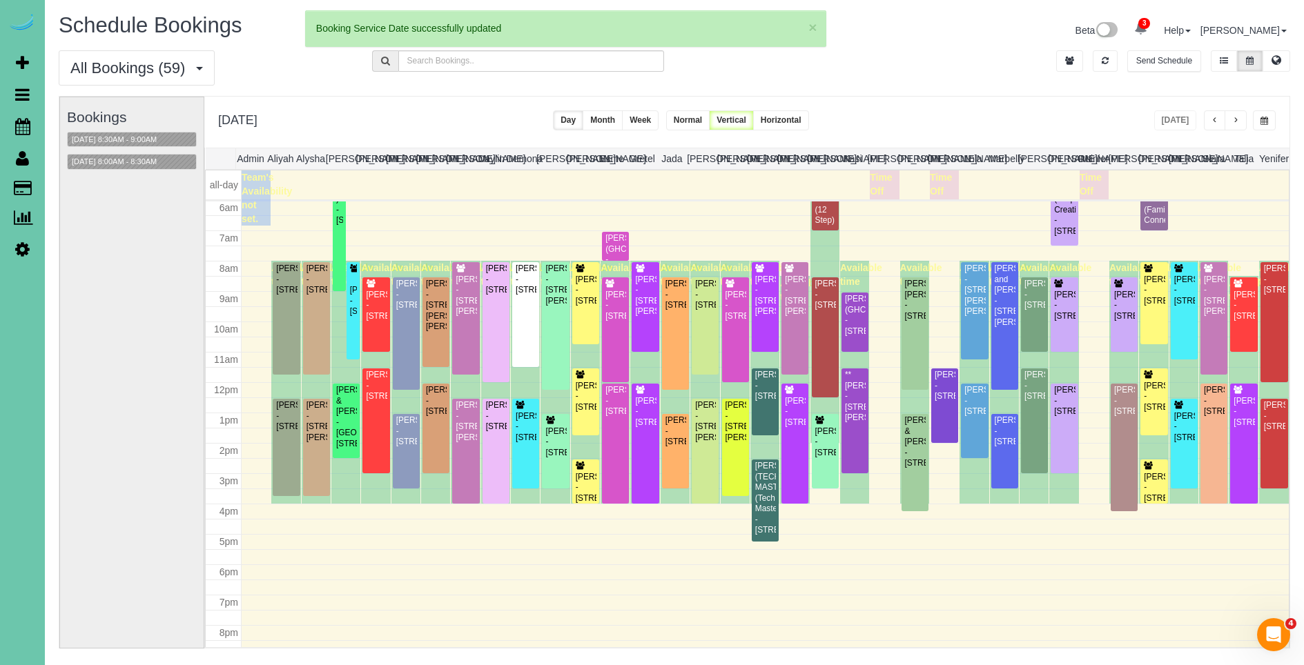
click at [1235, 119] on span "button" at bounding box center [1235, 121] width 7 height 8
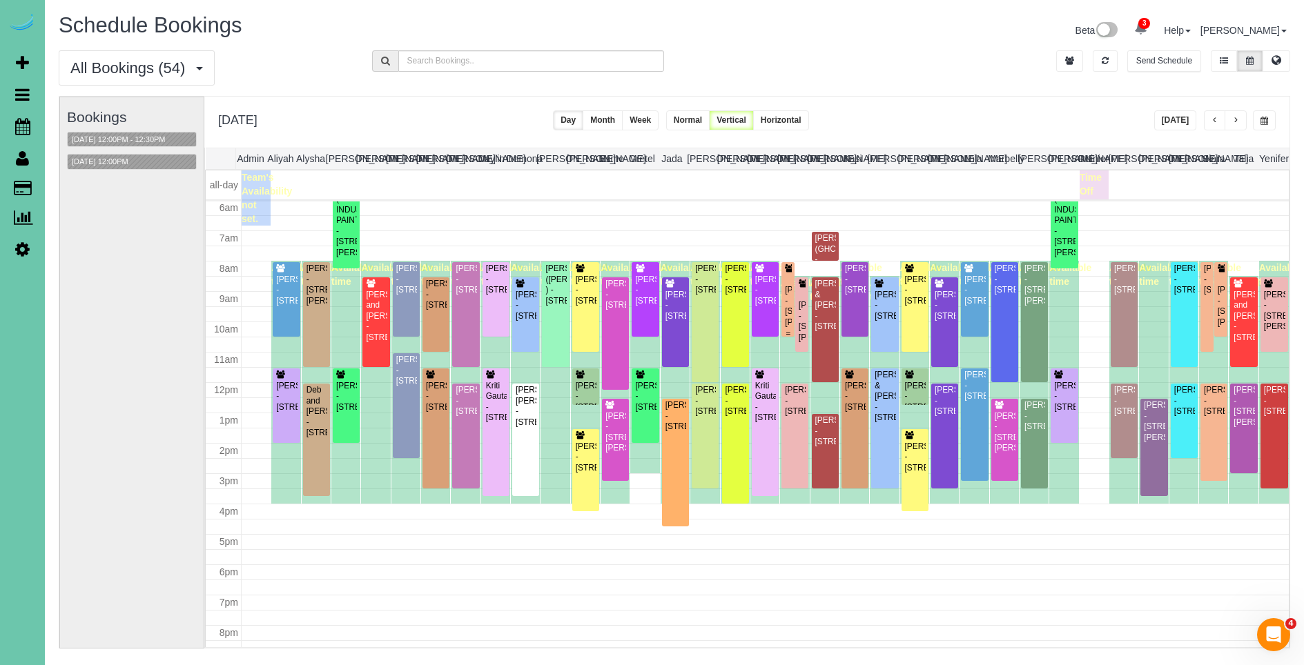
click at [790, 310] on div "Tammy Cooney - 18510 Wirt Cir, Elkhorn, NE 68022" at bounding box center [788, 306] width 8 height 43
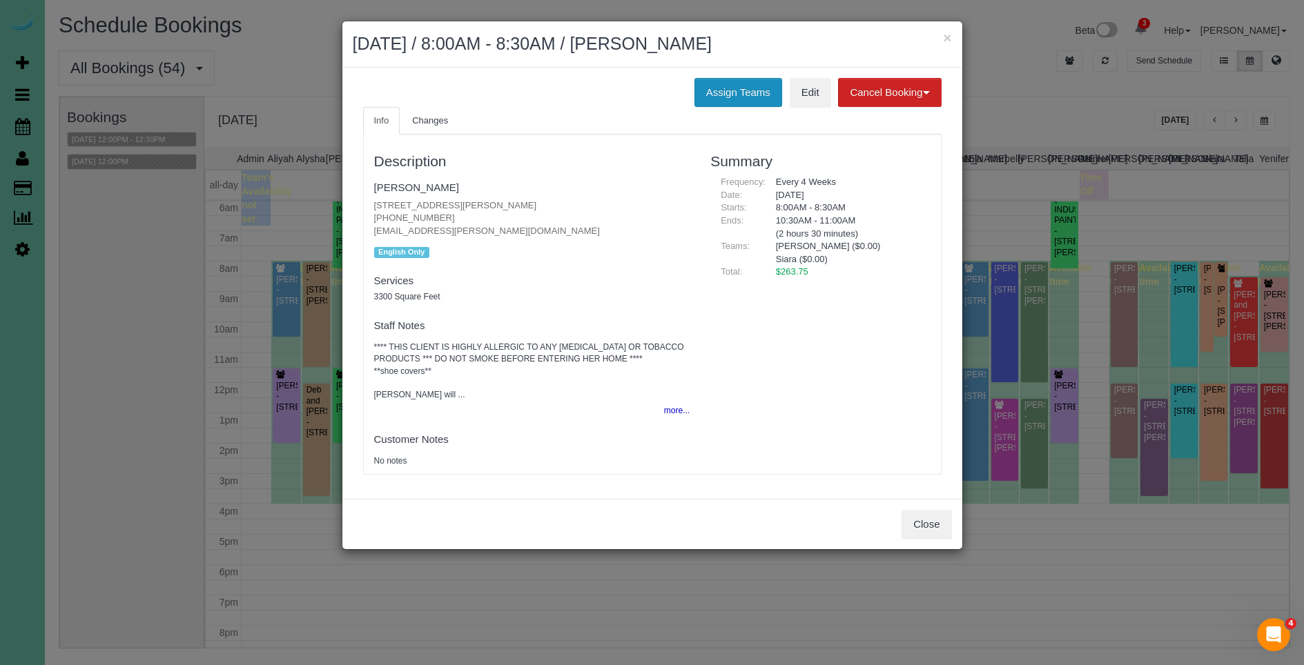
click at [725, 83] on button "Assign Teams" at bounding box center [738, 92] width 88 height 29
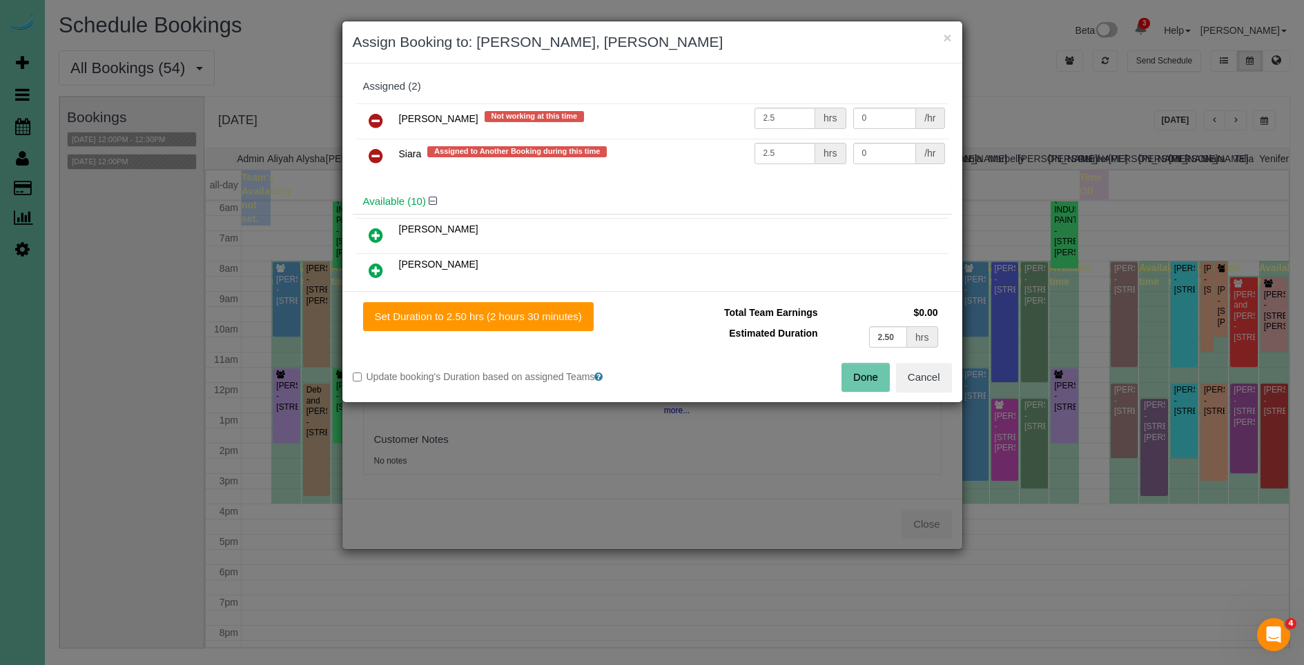
click at [731, 86] on div "Assigned (2)" at bounding box center [652, 87] width 578 height 12
click at [377, 120] on icon at bounding box center [376, 120] width 14 height 17
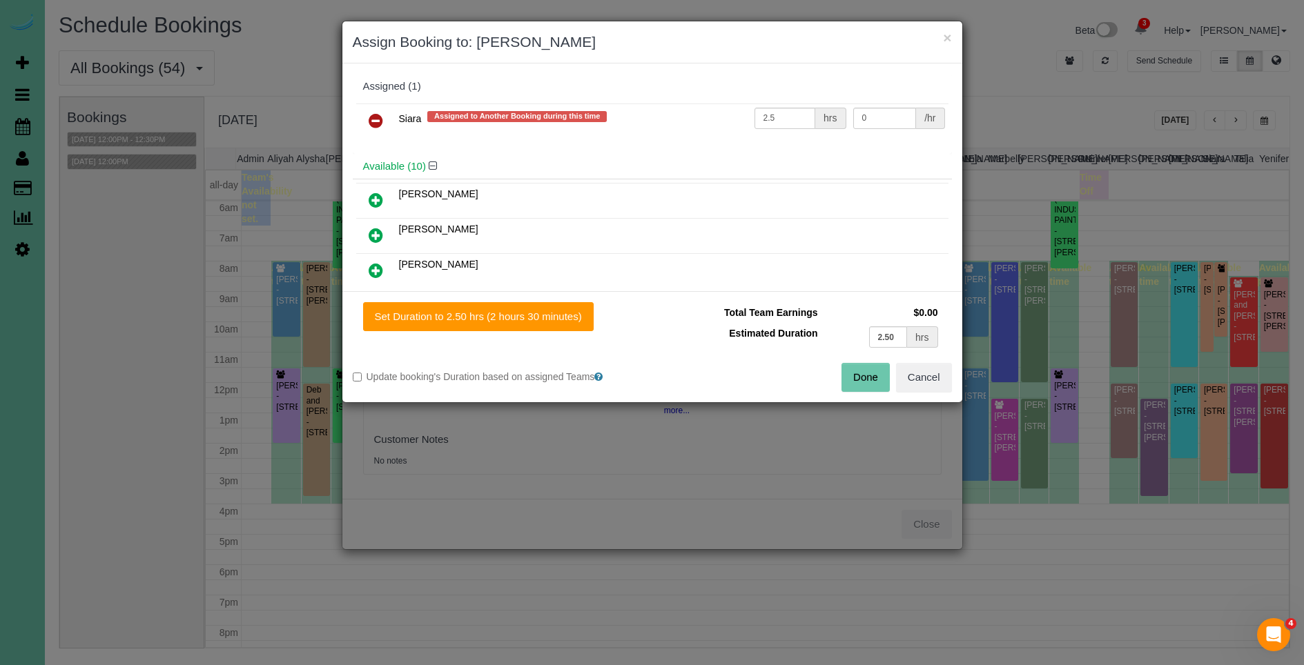
click at [377, 120] on icon at bounding box center [376, 120] width 14 height 17
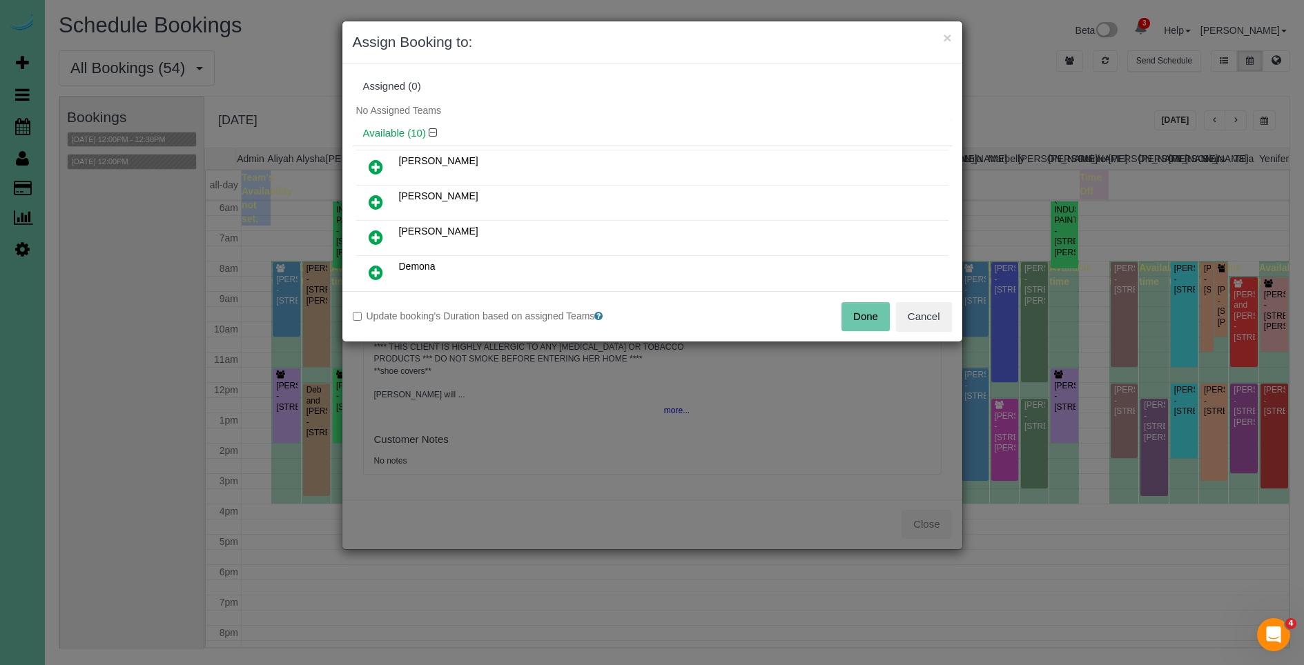
click at [851, 320] on button "Done" at bounding box center [865, 316] width 48 height 29
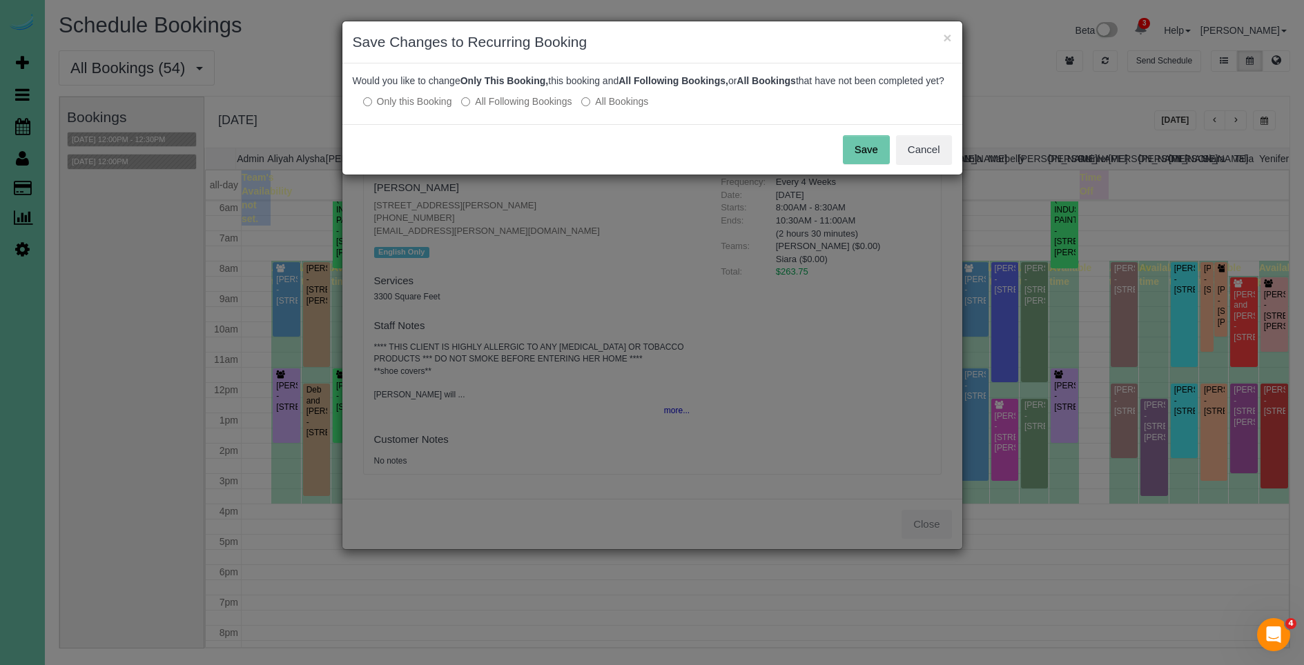
drag, startPoint x: 860, startPoint y: 165, endPoint x: 504, endPoint y: 219, distance: 359.5
click at [860, 164] on button "Save" at bounding box center [866, 149] width 47 height 29
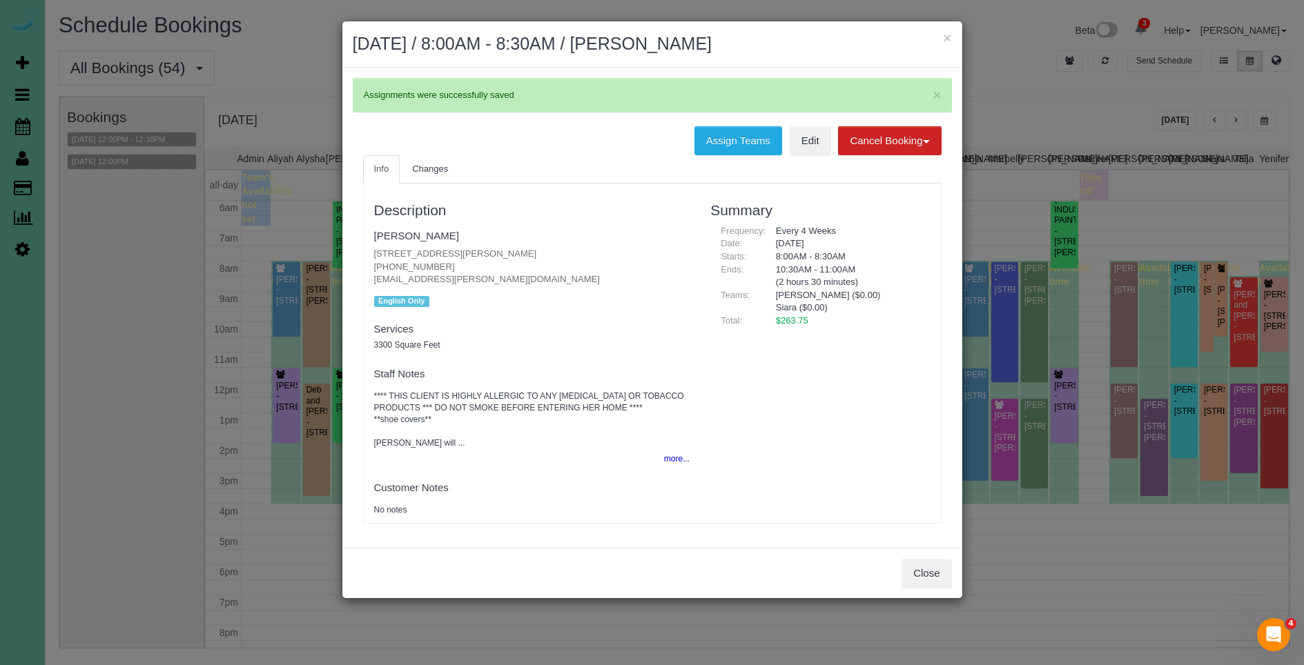
drag, startPoint x: 469, startPoint y: 218, endPoint x: 460, endPoint y: 220, distance: 9.9
click at [468, 219] on div "Description Tammy Cooney 18510 Wirt Cir, Elkhorn, NE 68022 (402) 968-5118 ptcoo…" at bounding box center [532, 353] width 337 height 326
drag, startPoint x: 437, startPoint y: 265, endPoint x: 344, endPoint y: 267, distance: 93.2
click at [344, 267] on div "× Assignments were successfully saved Assign Teams Edit Cancel Booking Without …" at bounding box center [652, 308] width 620 height 480
click at [453, 264] on p "18510 Wirt Cir, Elkhorn, NE 68022 (402) 968-5118 ptcooney@cox.net" at bounding box center [532, 267] width 316 height 39
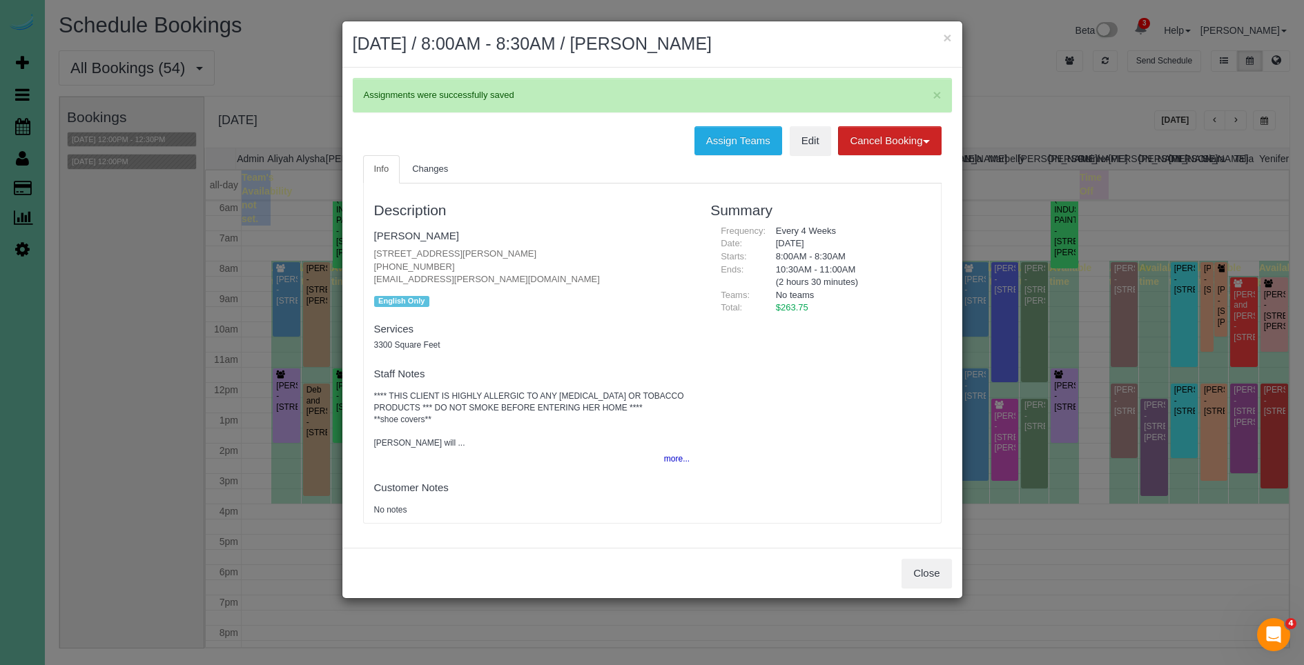
drag, startPoint x: 420, startPoint y: 263, endPoint x: 353, endPoint y: 264, distance: 67.0
click at [353, 264] on div "Info Changes Description Tammy Cooney 18510 Wirt Cir, Elkhorn, NE 68022 (402) 9…" at bounding box center [652, 346] width 599 height 382
drag, startPoint x: 925, startPoint y: 569, endPoint x: 918, endPoint y: 569, distance: 7.6
click at [925, 569] on button "Close" at bounding box center [926, 573] width 50 height 29
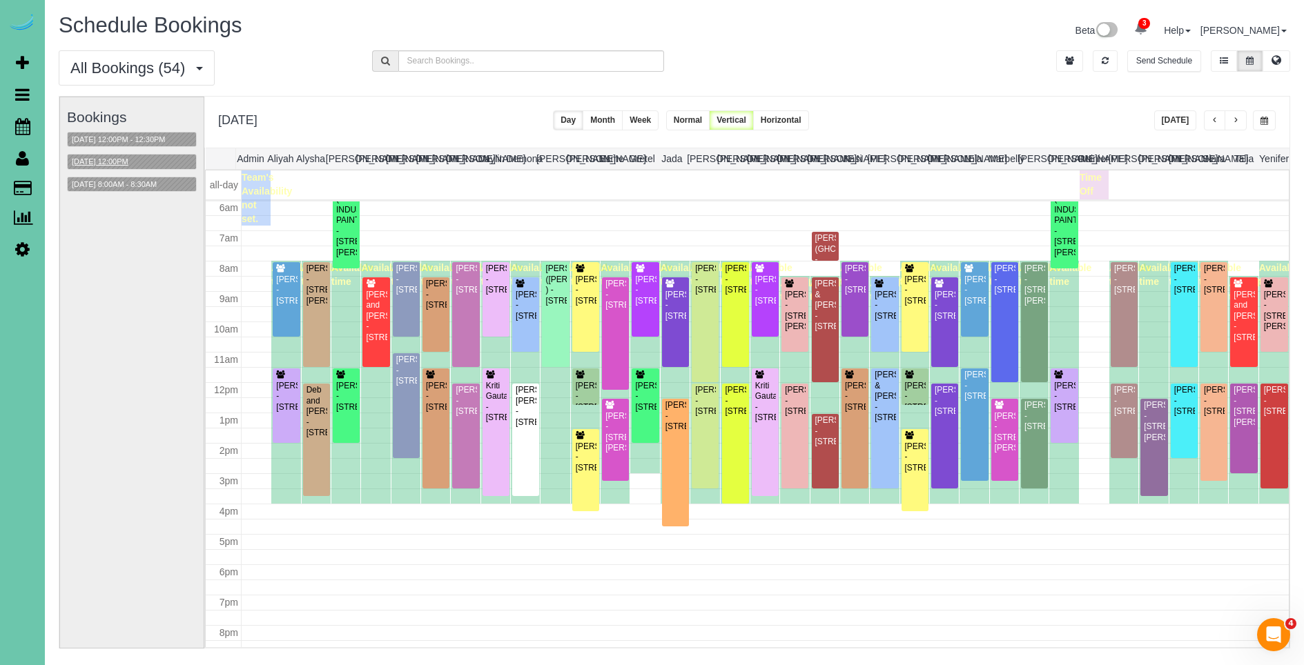
click at [121, 157] on button "09/23/2025 12:00PM" at bounding box center [100, 162] width 65 height 14
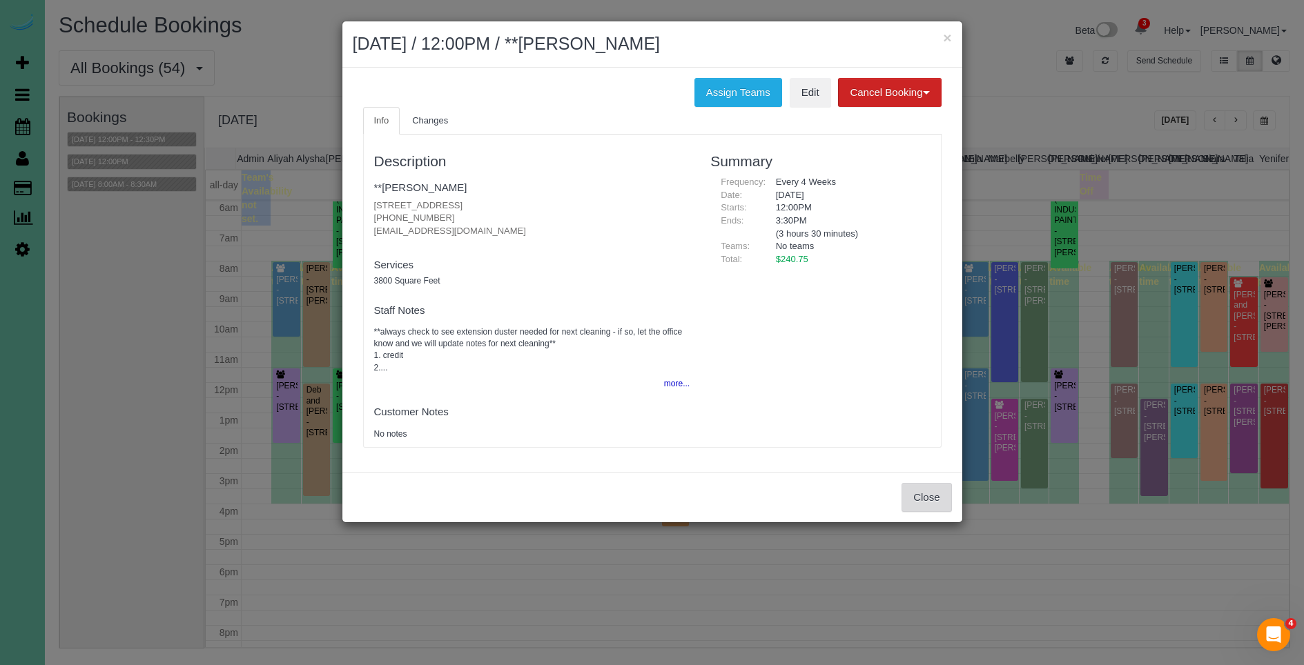
click at [930, 489] on button "Close" at bounding box center [926, 497] width 50 height 29
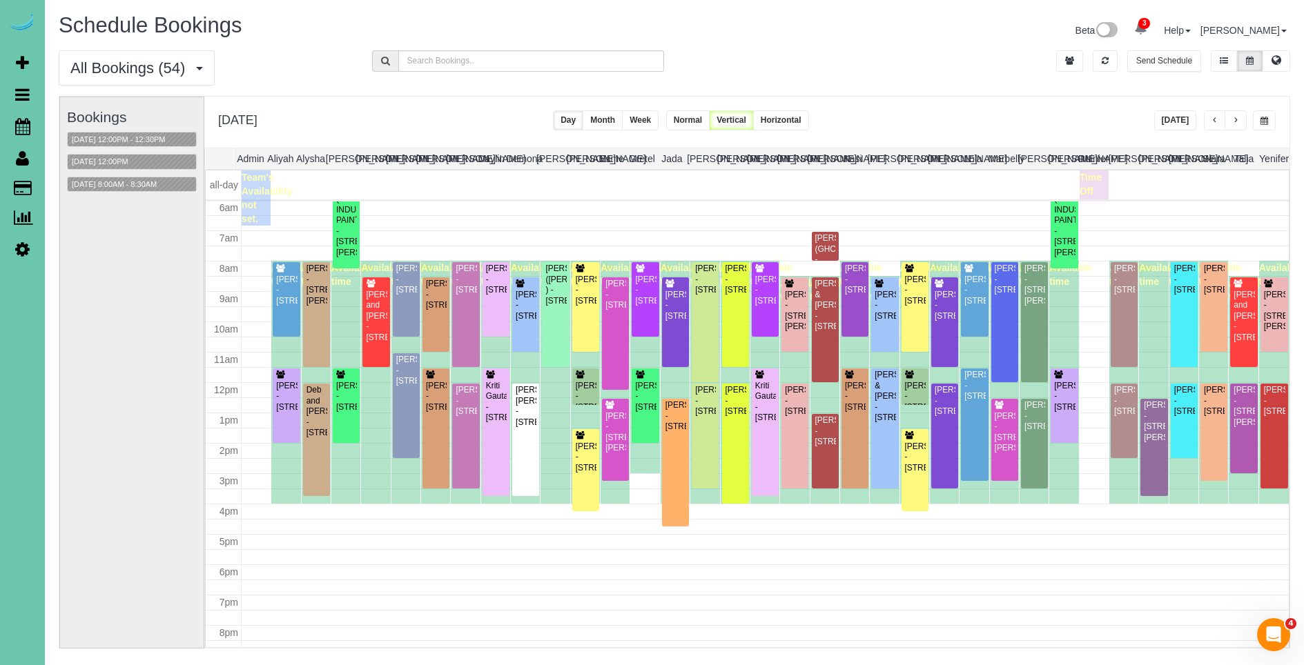
click at [1214, 116] on button "button" at bounding box center [1215, 120] width 22 height 20
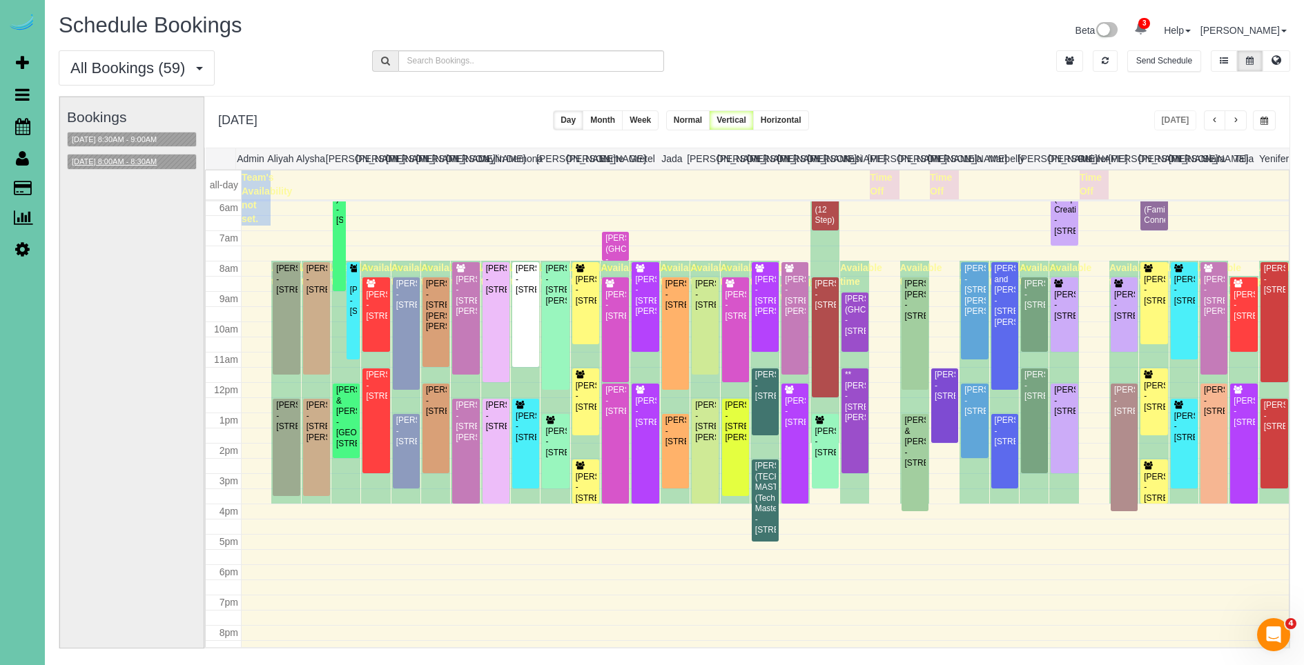
click at [107, 163] on button "09/22/2025 8:00AM - 8:30AM" at bounding box center [114, 162] width 93 height 14
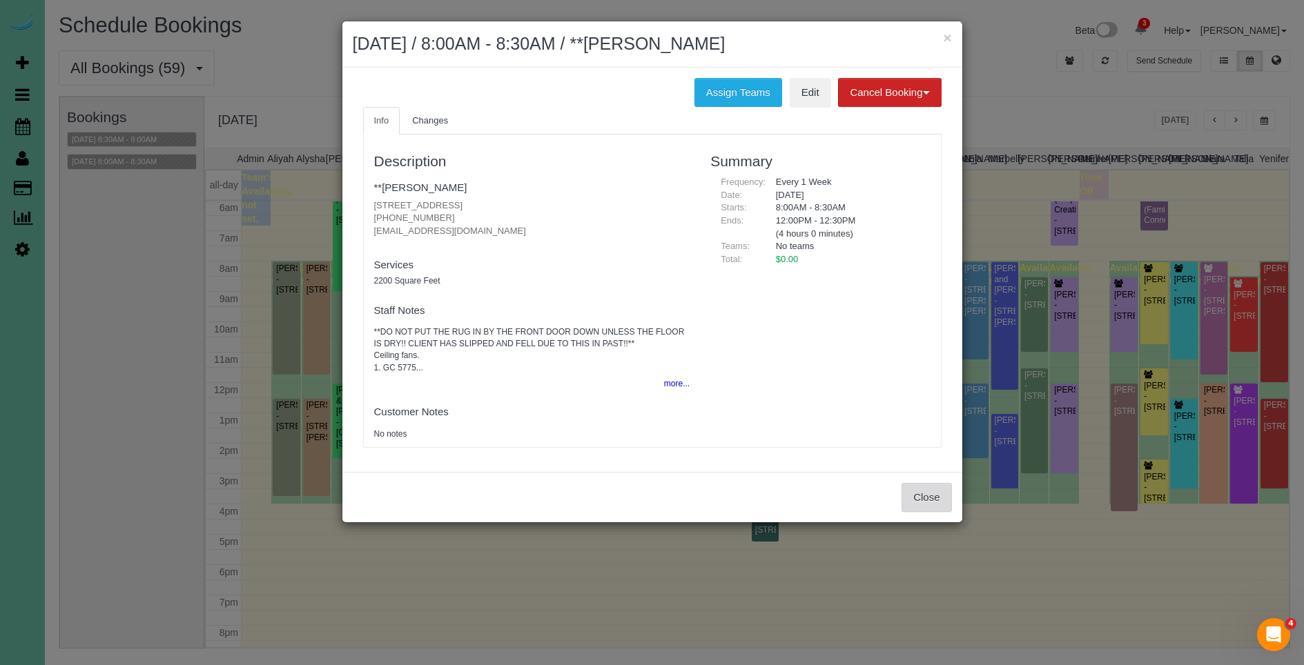
click at [943, 505] on button "Close" at bounding box center [926, 497] width 50 height 29
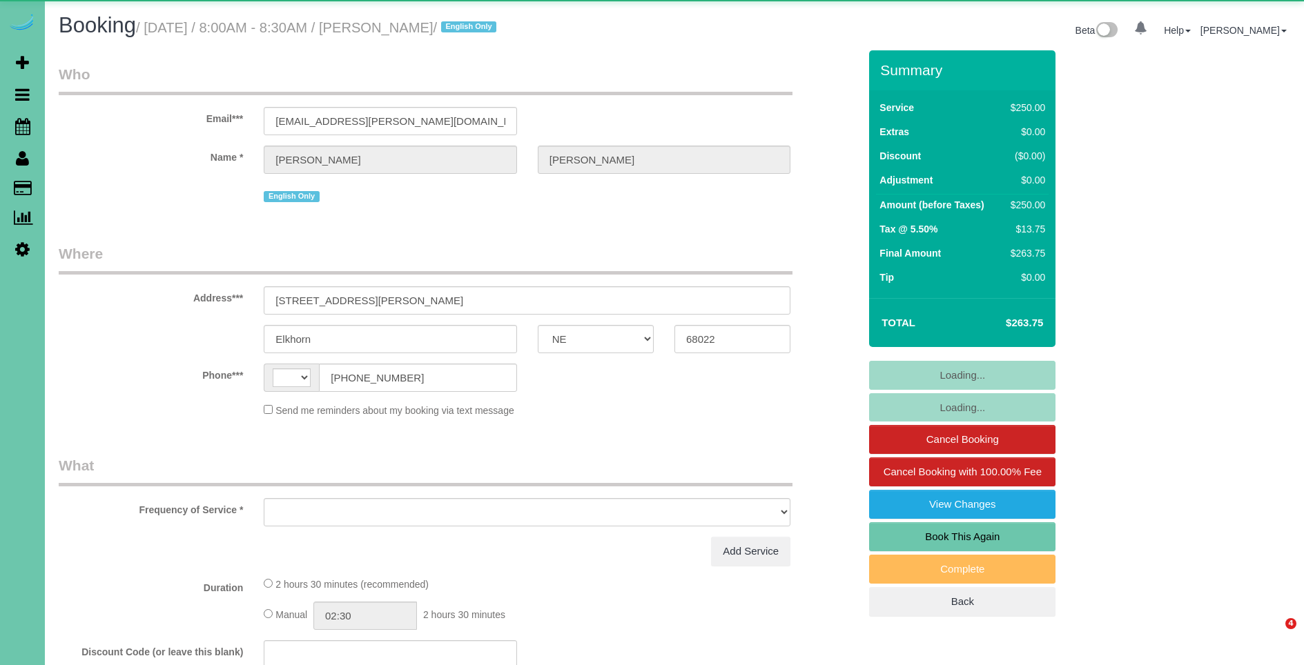
select select "NE"
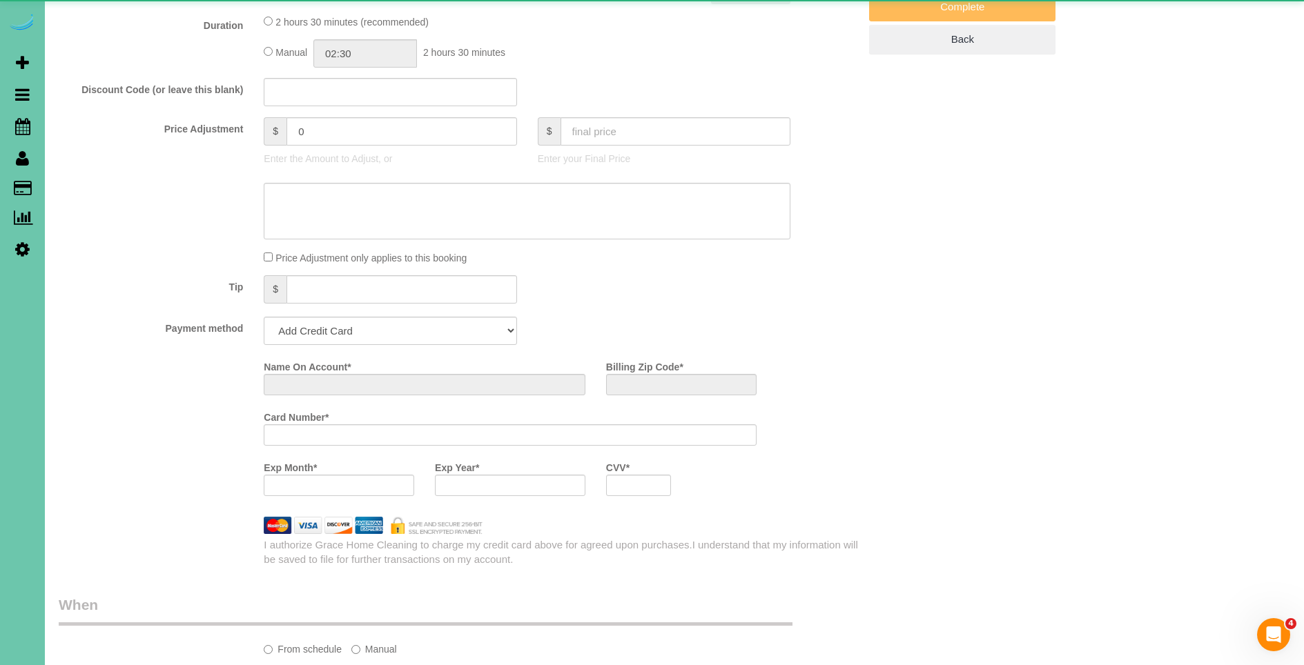
select select "string:[GEOGRAPHIC_DATA]"
select select "object:704"
select select "string:fspay-b01edaad-d8a6-4e71-bc33-d6db65251784"
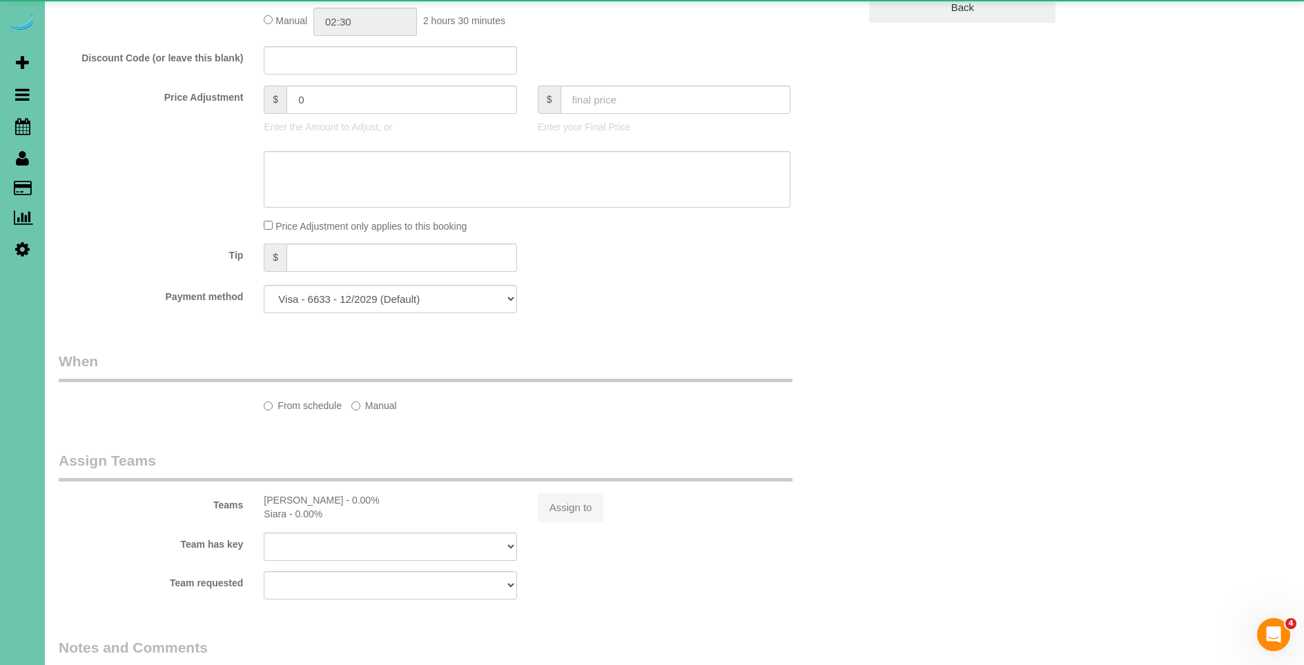
select select "object:751"
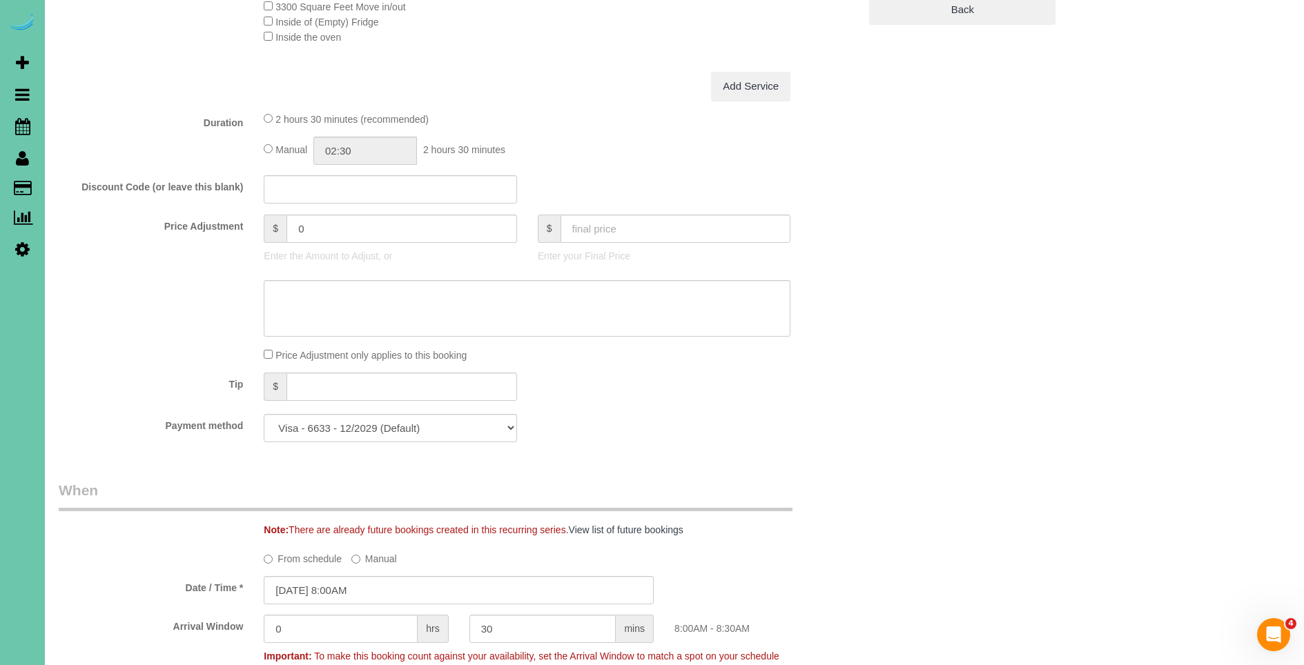
scroll to position [752, 0]
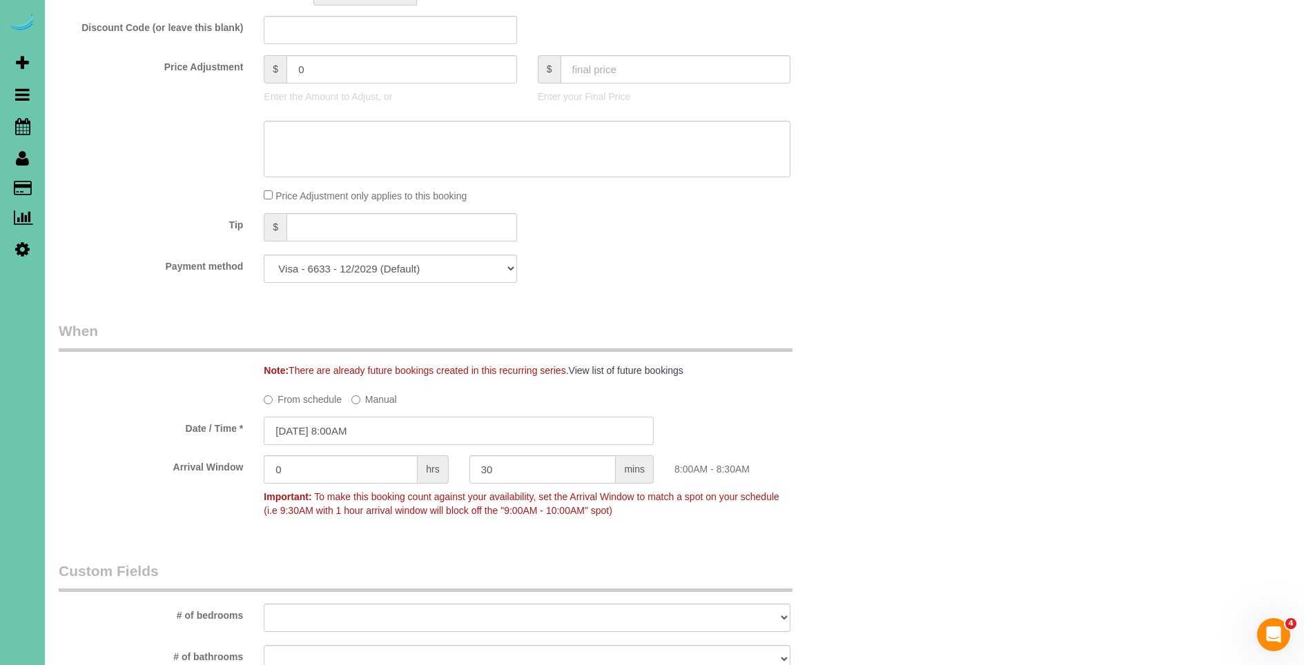
click at [302, 431] on input "[DATE] 8:00AM" at bounding box center [459, 431] width 390 height 28
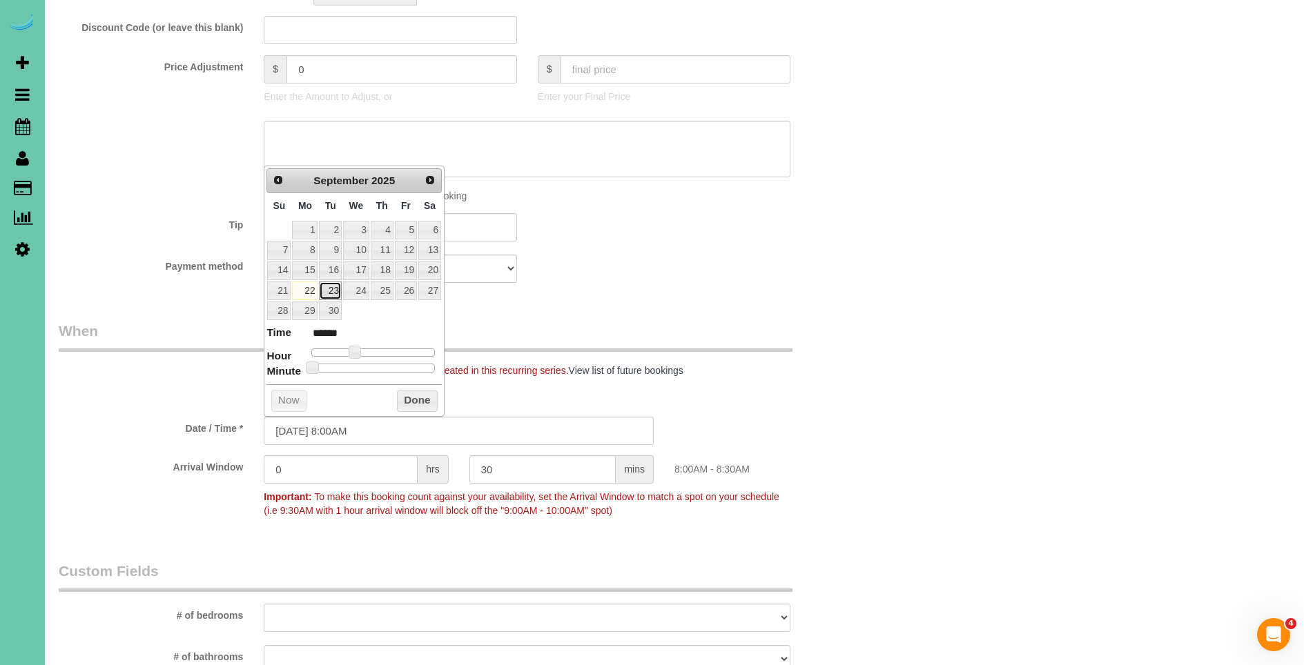
click at [329, 291] on link "23" at bounding box center [330, 291] width 22 height 19
type input "[DATE] 8:00AM"
drag, startPoint x: 405, startPoint y: 393, endPoint x: 429, endPoint y: 386, distance: 24.5
click at [405, 393] on button "Done" at bounding box center [417, 401] width 41 height 22
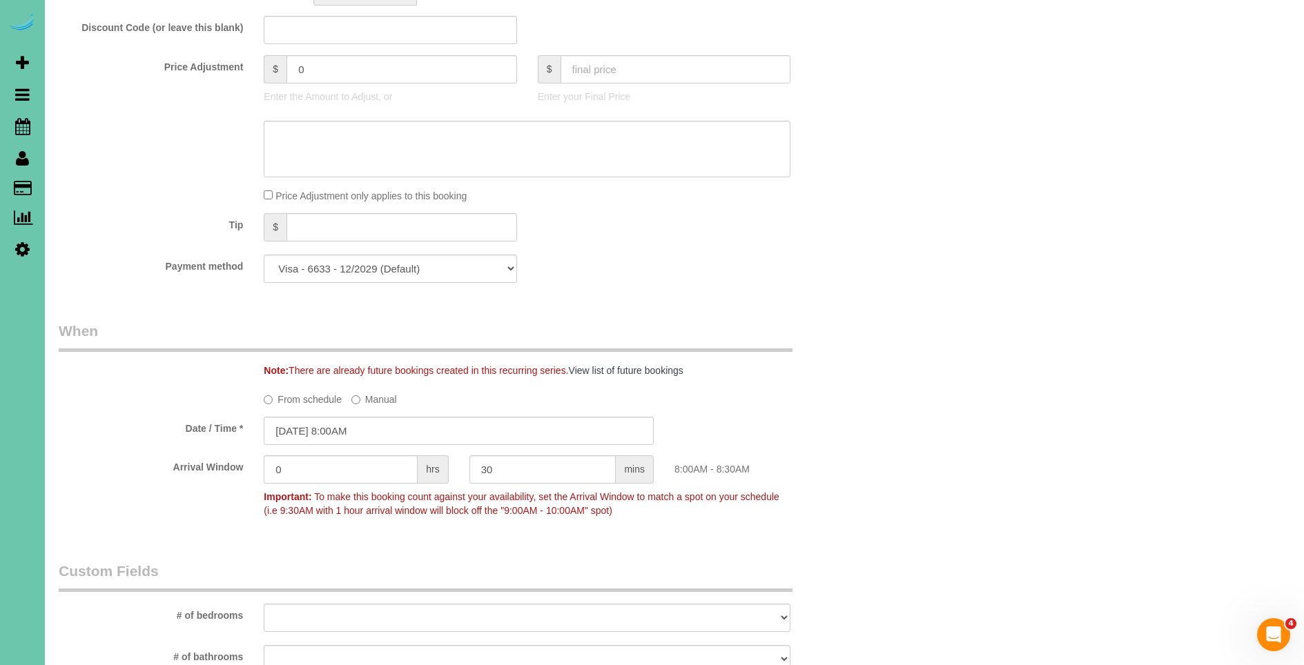
click at [719, 301] on div "Who Email*** [EMAIL_ADDRESS][PERSON_NAME][DOMAIN_NAME] Name * [GEOGRAPHIC_DATA]…" at bounding box center [458, 415] width 821 height 2233
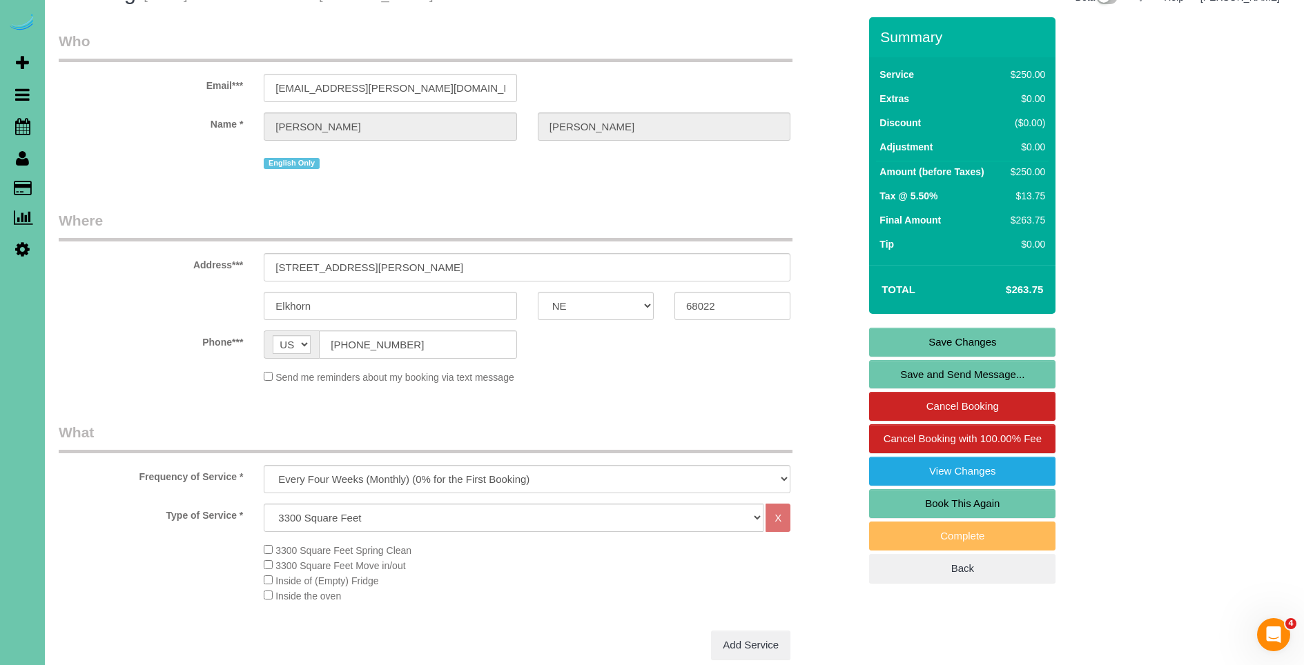
scroll to position [0, 0]
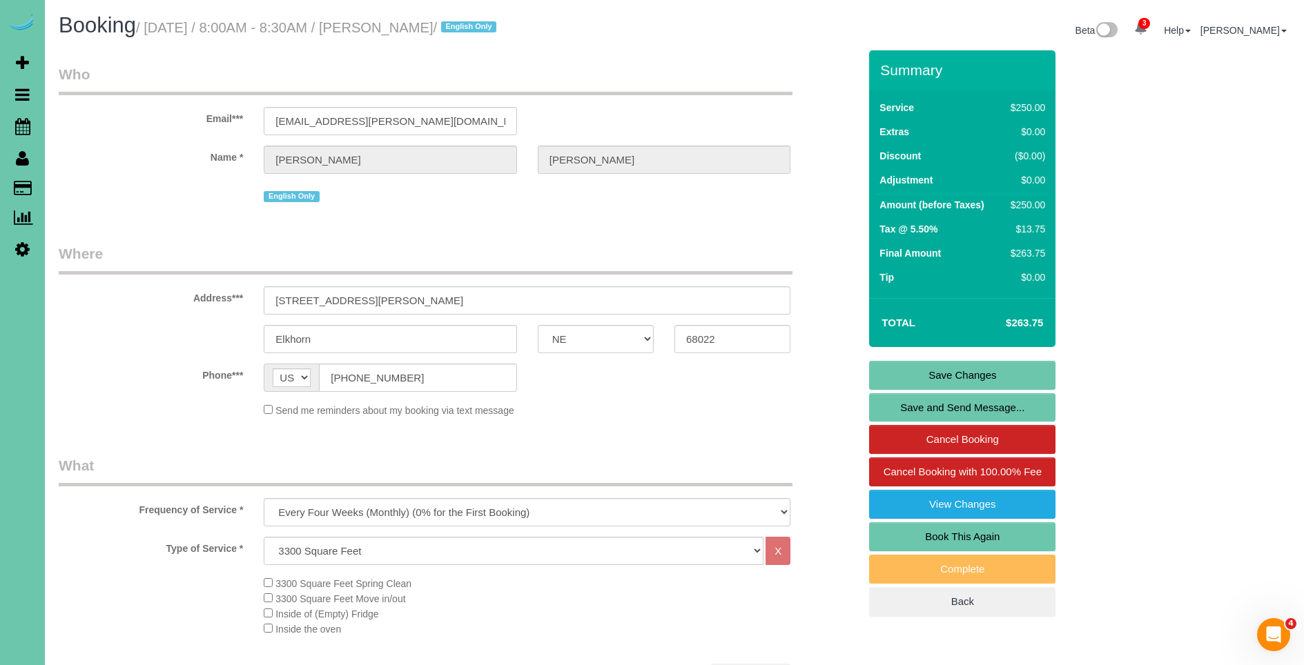
click at [997, 384] on link "Save Changes" at bounding box center [962, 375] width 186 height 29
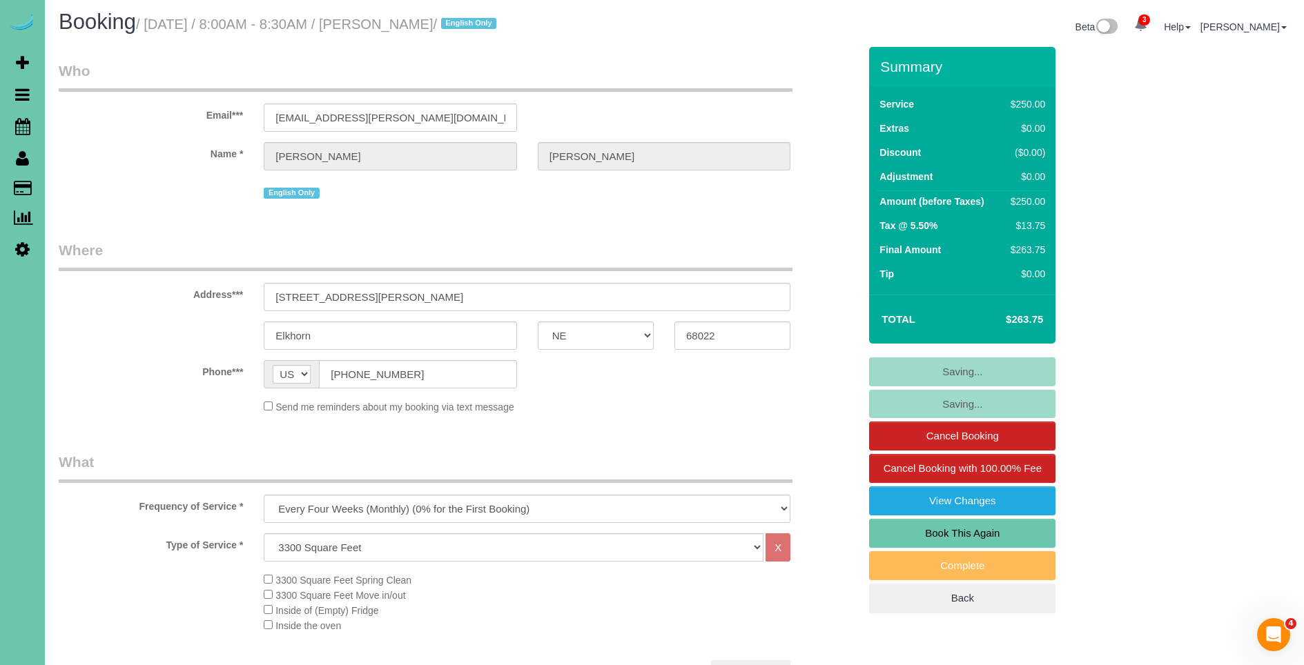
scroll to position [4, 0]
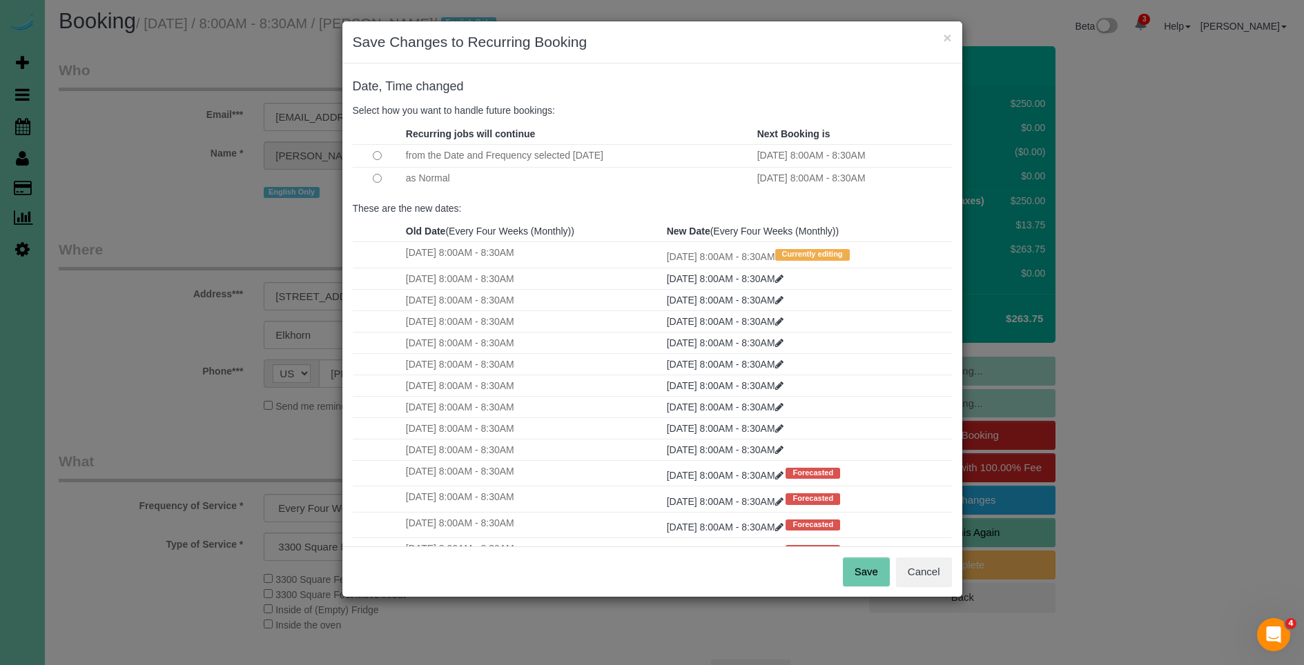
click at [870, 569] on button "Save" at bounding box center [866, 572] width 47 height 29
